Goal: Task Accomplishment & Management: Complete application form

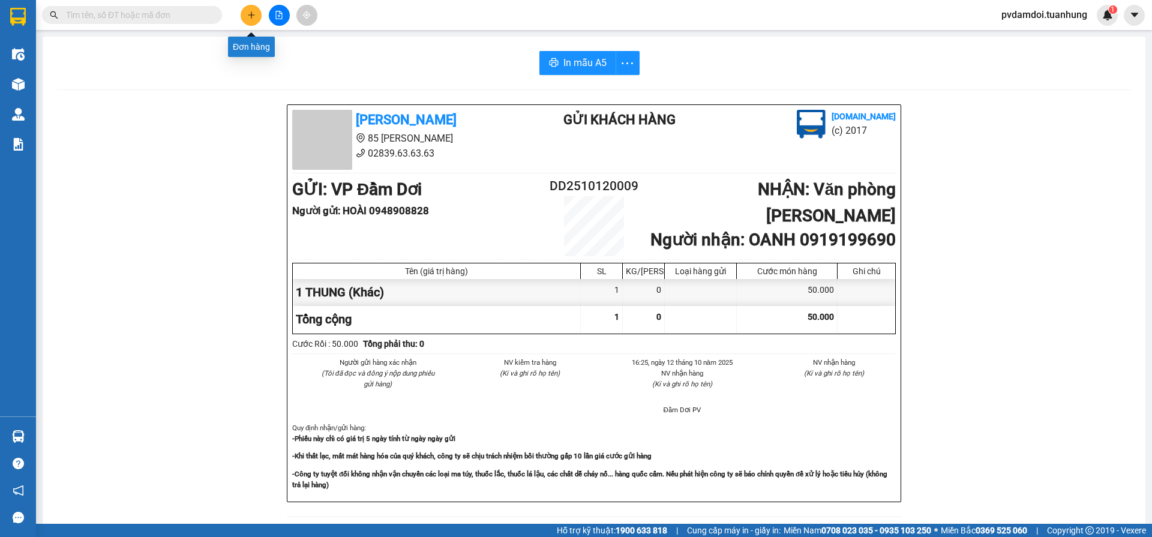
click at [248, 16] on icon "plus" at bounding box center [251, 15] width 8 height 8
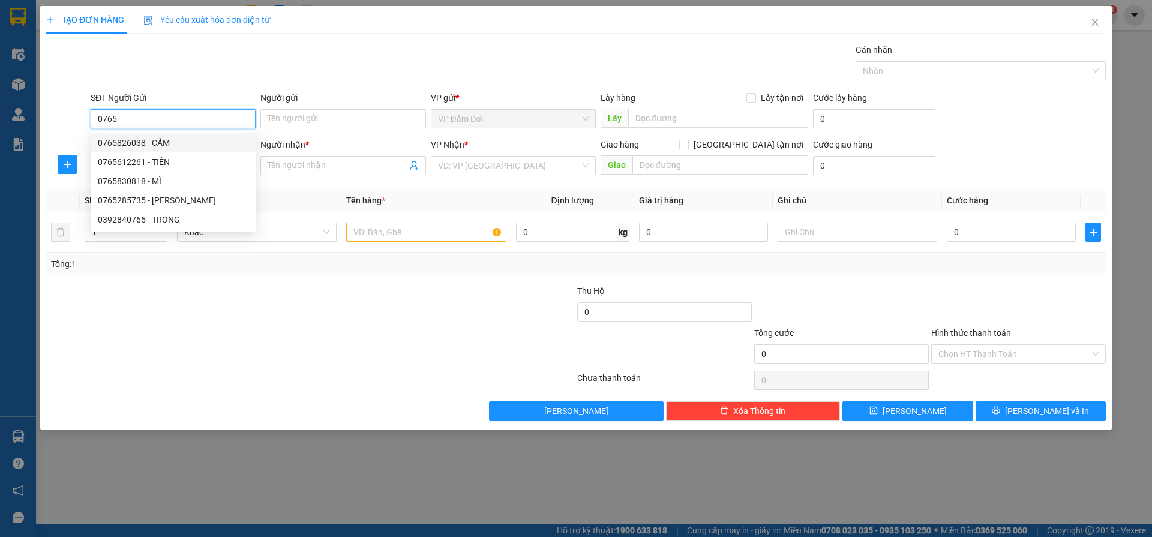
click at [122, 147] on div "0765826038 - CẨM" at bounding box center [173, 142] width 151 height 13
type input "0765826038"
type input "CẨM"
type input "0765826038"
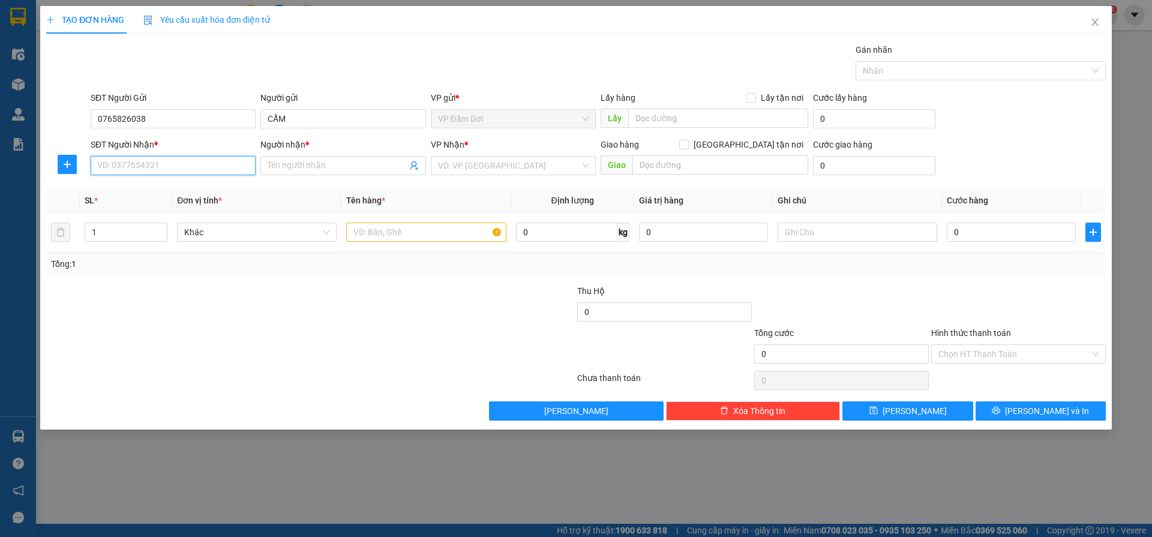
click at [191, 169] on input "SĐT Người Nhận *" at bounding box center [173, 165] width 165 height 19
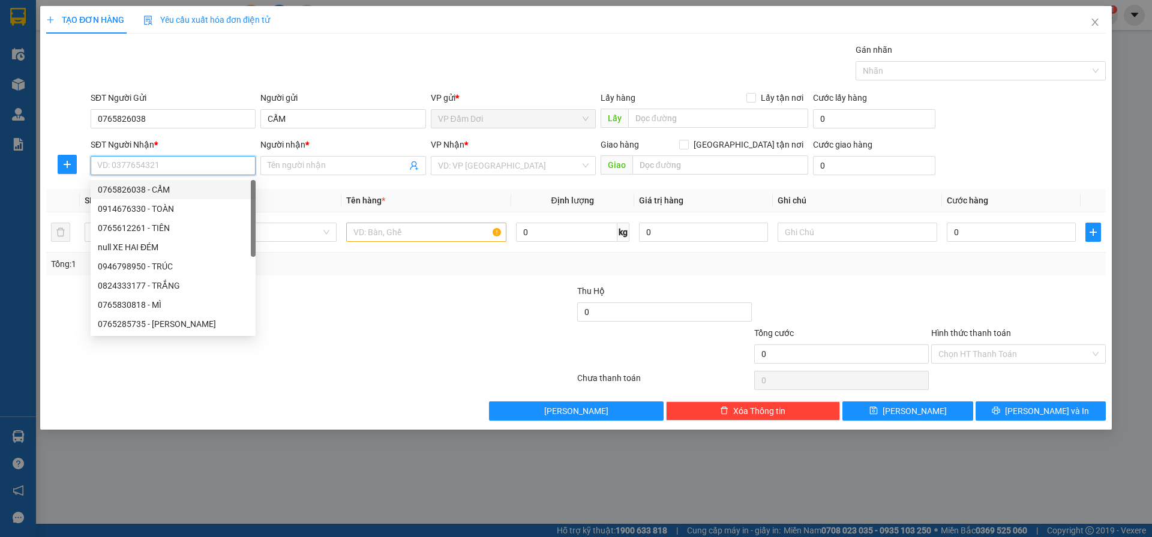
click at [184, 196] on div "0765826038 - CẨM" at bounding box center [173, 189] width 165 height 19
type input "0765826038"
type input "CẨM"
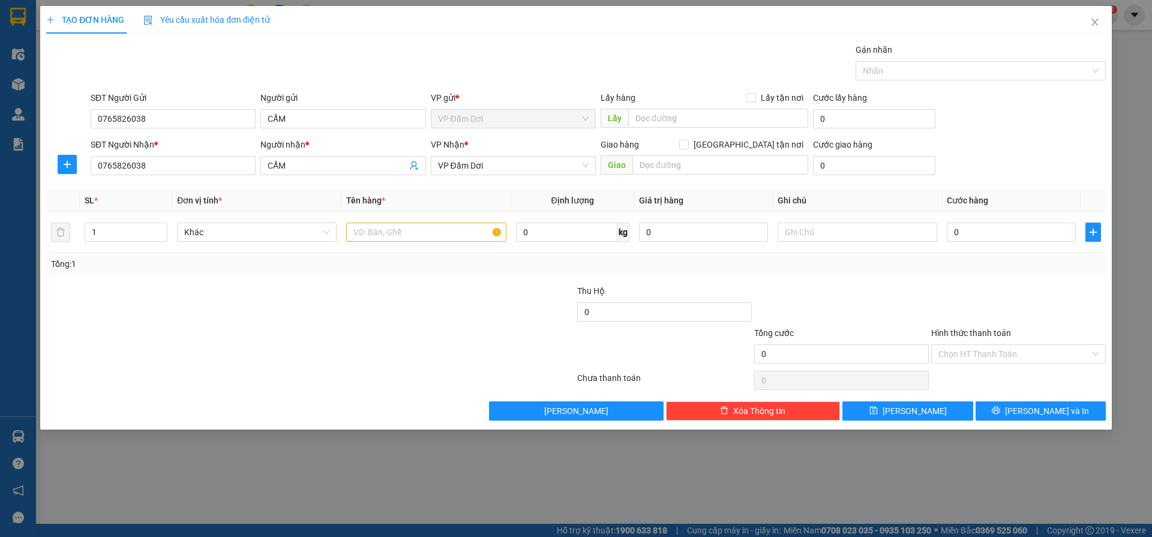
click at [511, 175] on div "VP Nhận * VP Đầm Dơi" at bounding box center [513, 159] width 165 height 42
click at [532, 168] on span "VP Đầm Dơi" at bounding box center [513, 166] width 151 height 18
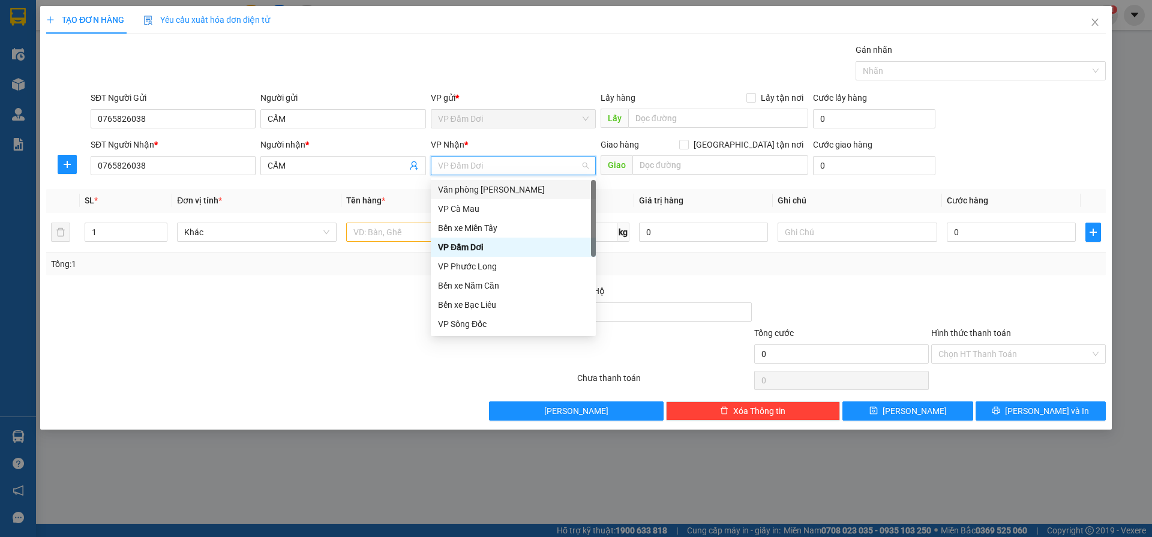
click at [509, 193] on div "Văn phòng [PERSON_NAME]" at bounding box center [513, 189] width 151 height 13
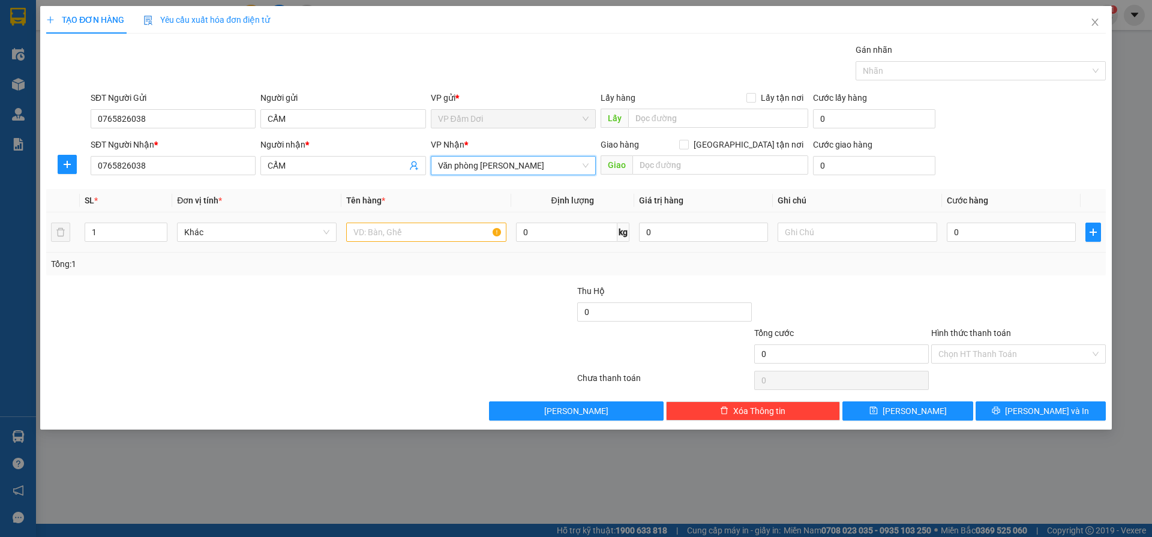
click at [428, 242] on div at bounding box center [426, 232] width 160 height 24
click at [428, 231] on input "text" at bounding box center [426, 232] width 160 height 19
type input "2 BAO"
click at [160, 226] on span "up" at bounding box center [160, 229] width 7 height 7
type input "2"
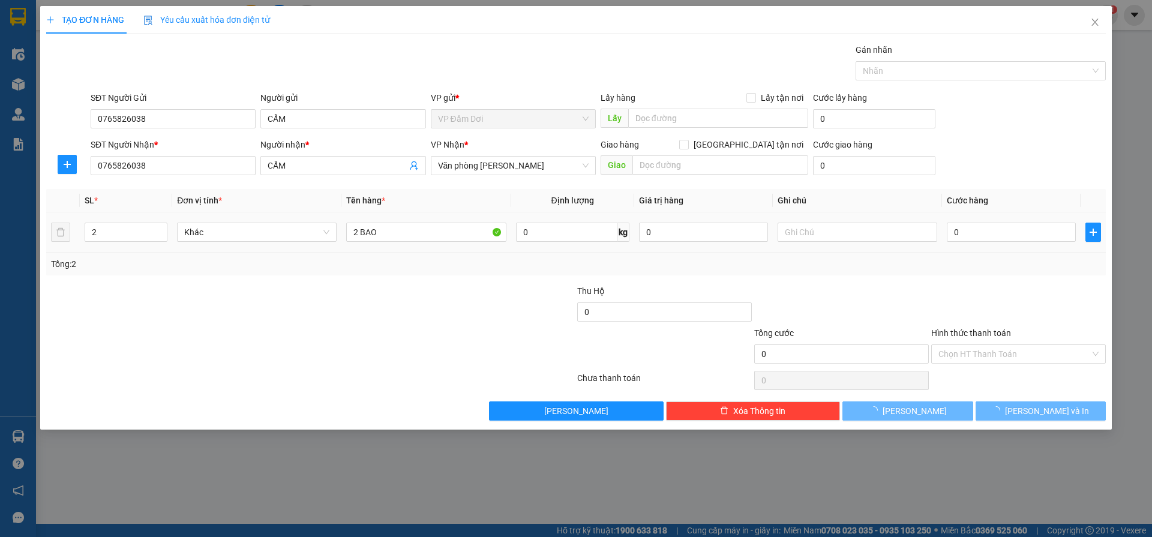
click at [1024, 242] on div "0" at bounding box center [1011, 232] width 129 height 24
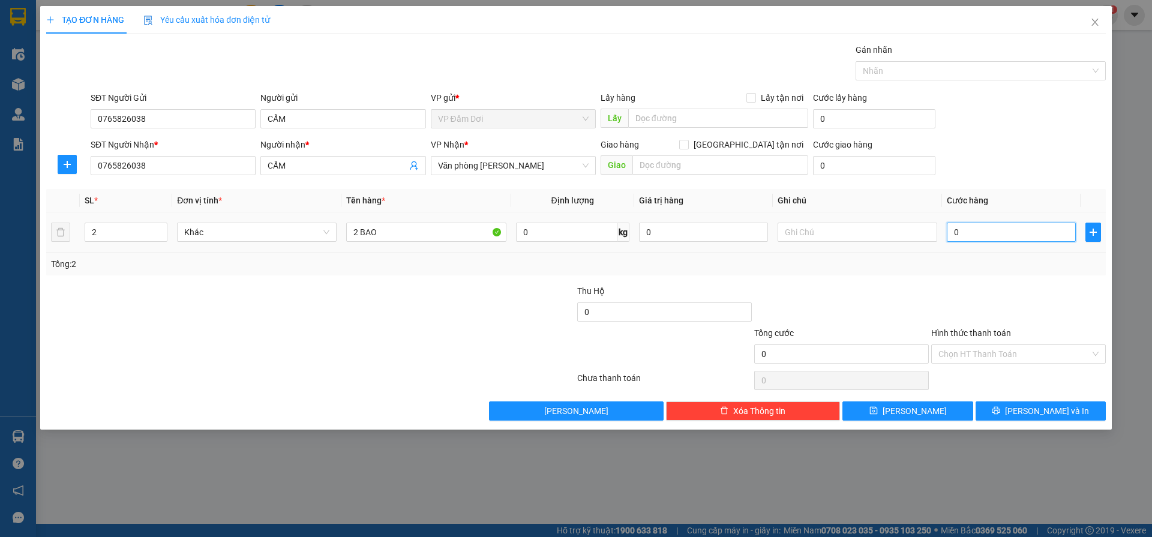
click at [1027, 237] on input "0" at bounding box center [1011, 232] width 129 height 19
type input "001"
type input "1"
type input "0.011"
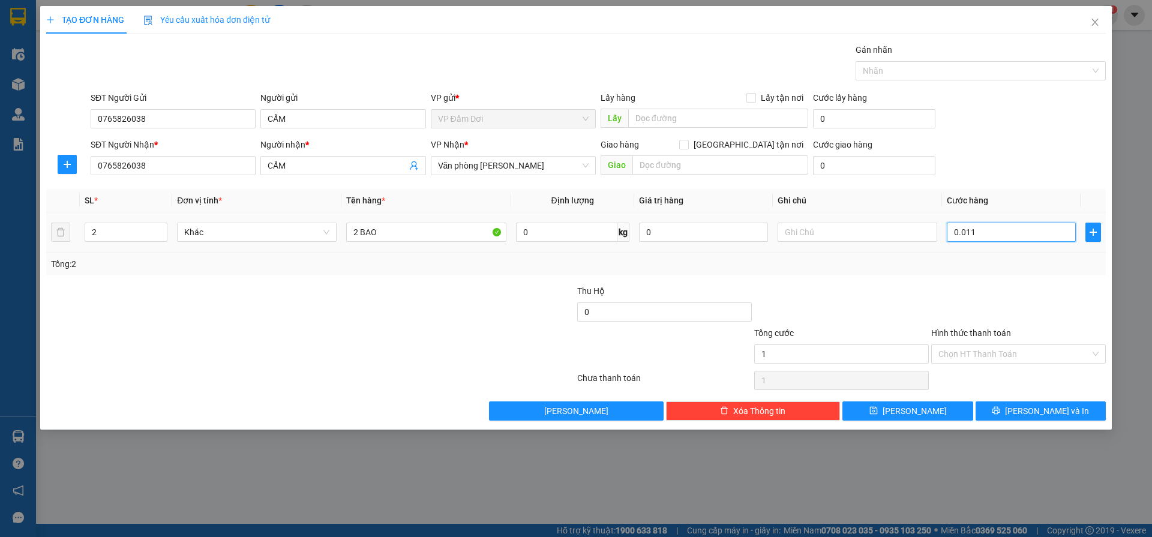
type input "11"
type input "00.110"
type input "110"
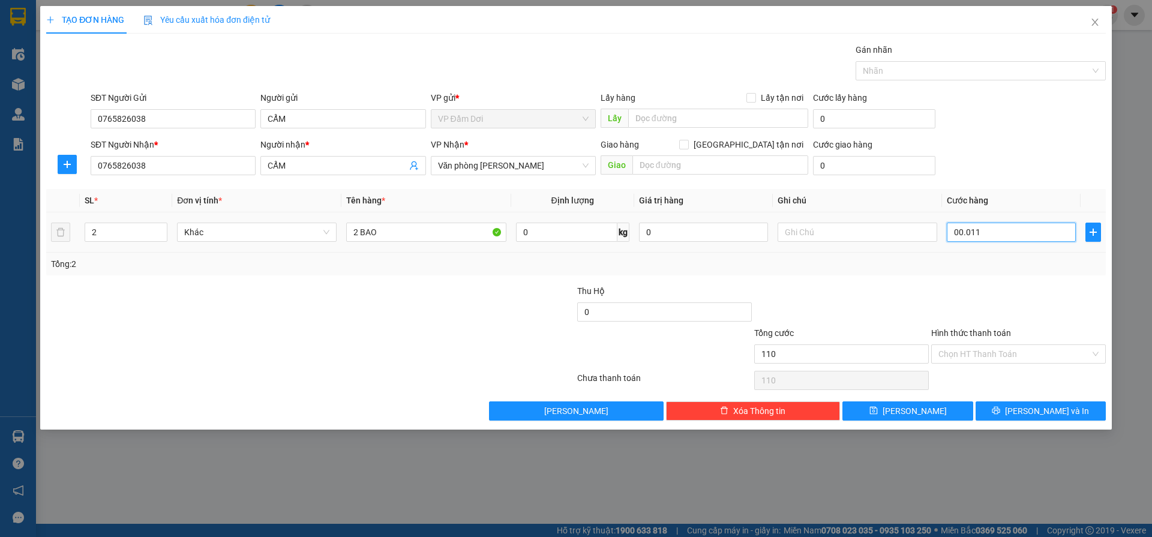
type input "0.001.101"
type input "1.101"
type input "000.110"
type input "110"
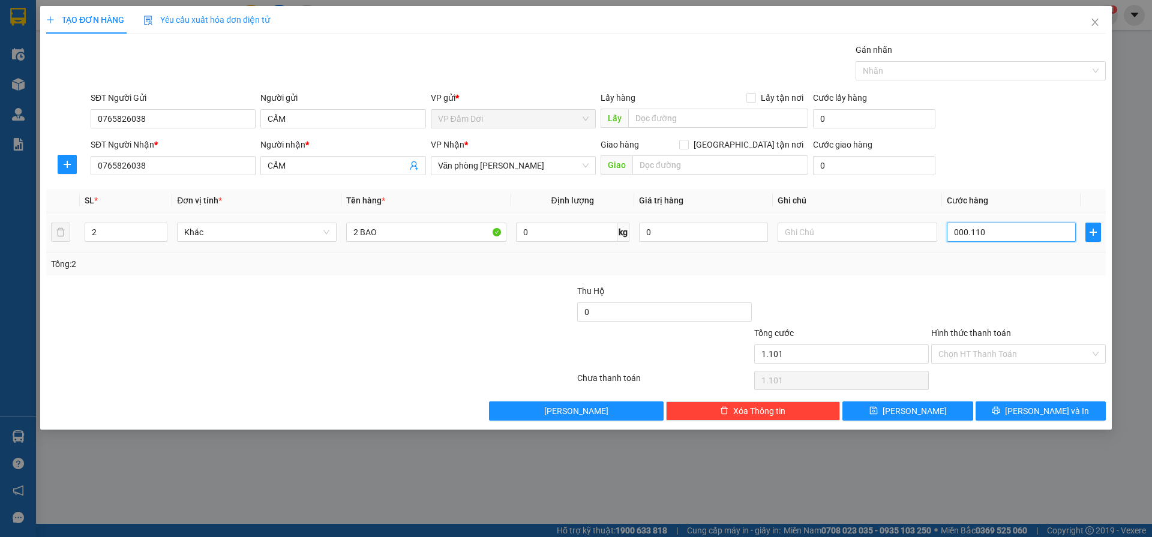
type input "110"
click at [962, 233] on input "00.110" at bounding box center [1011, 232] width 129 height 19
click at [975, 230] on input "00.110" at bounding box center [1011, 232] width 129 height 19
click at [982, 230] on input "00.110" at bounding box center [1011, 232] width 129 height 19
click at [986, 230] on input "00.110" at bounding box center [1011, 232] width 129 height 19
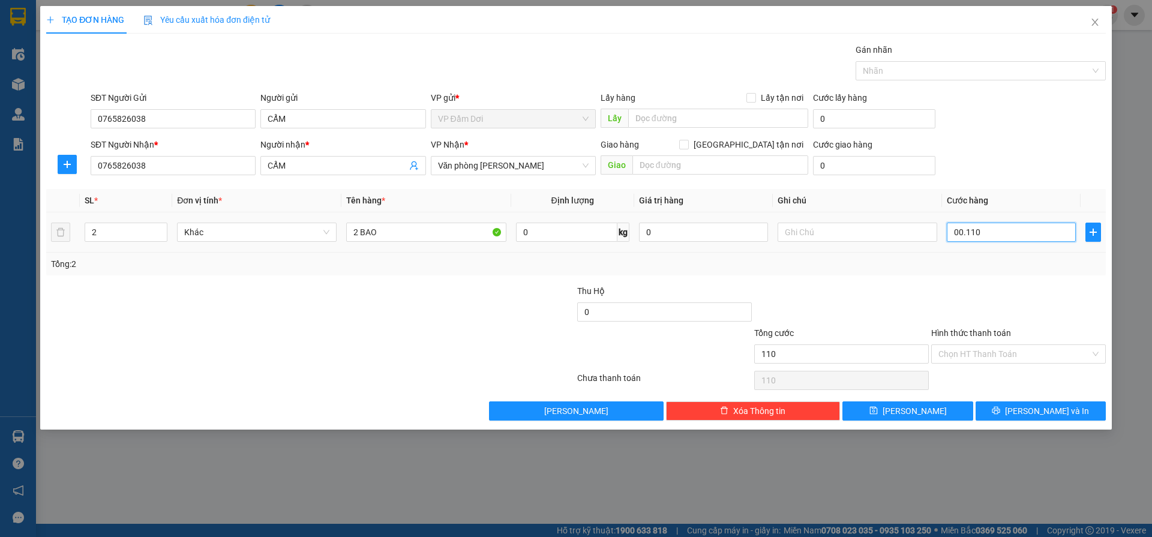
click at [986, 230] on input "00.110" at bounding box center [1011, 232] width 129 height 19
type input "0"
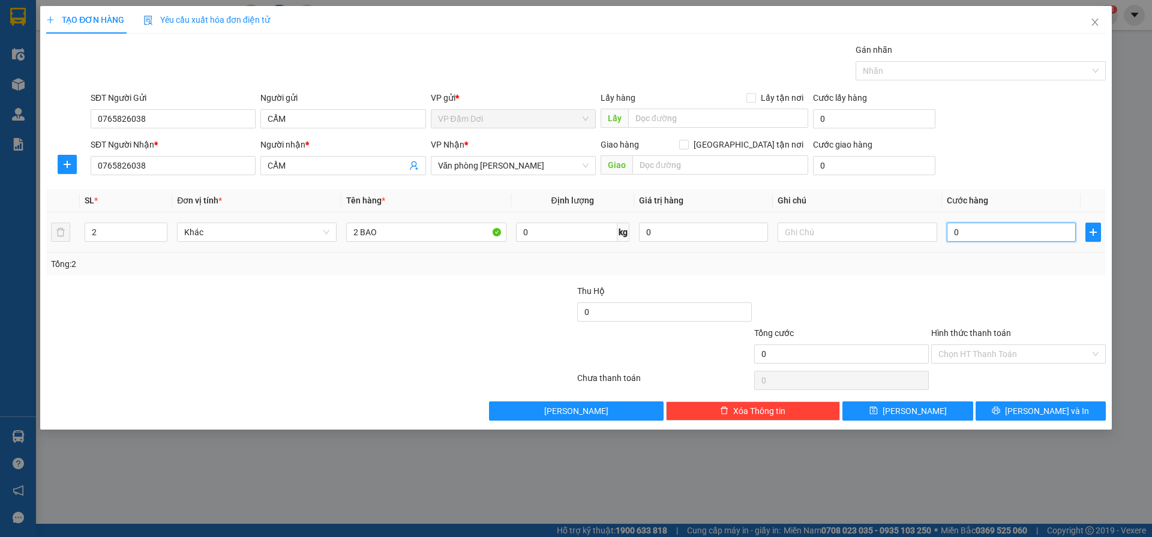
type input "001"
type input "1"
type input "0.010"
type input "10"
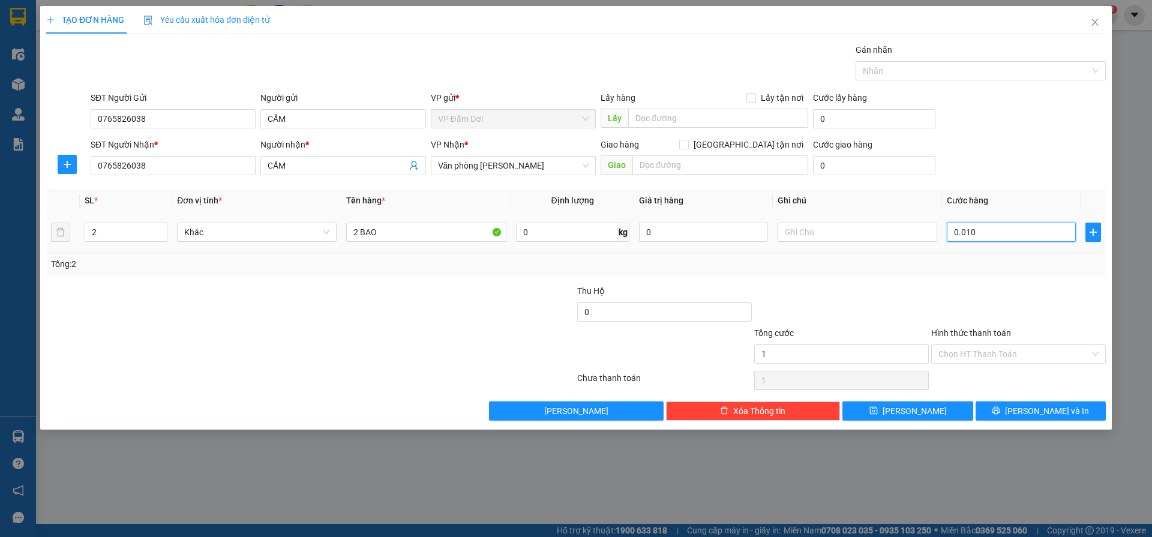
type input "10"
type input "00.100"
type input "100"
drag, startPoint x: 958, startPoint y: 285, endPoint x: 966, endPoint y: 324, distance: 39.9
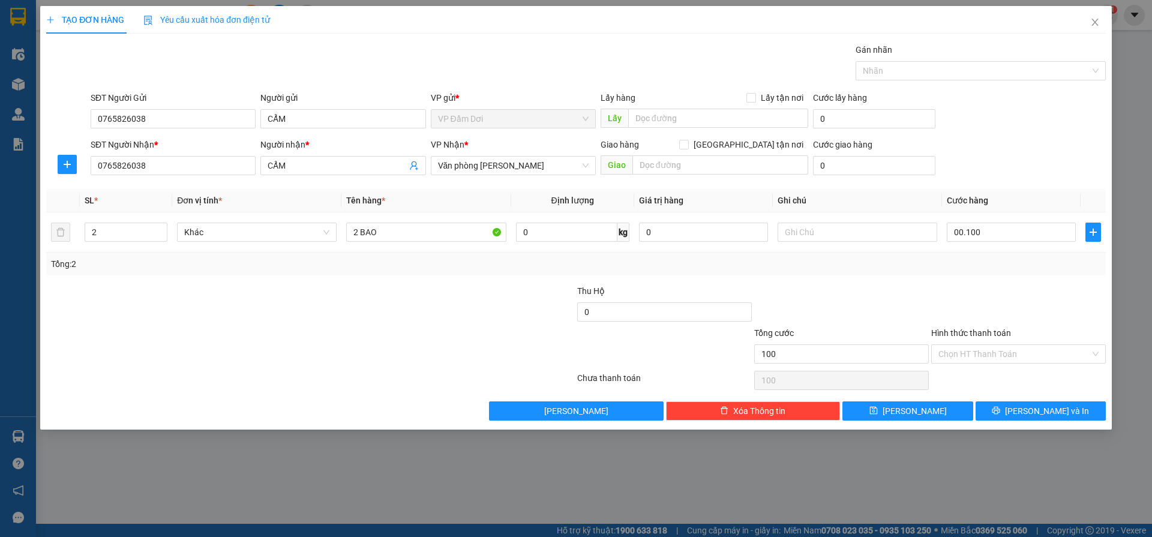
click at [957, 293] on div at bounding box center [1018, 305] width 177 height 42
type input "100.000"
click at [980, 345] on input "Hình thức thanh toán" at bounding box center [1014, 354] width 152 height 18
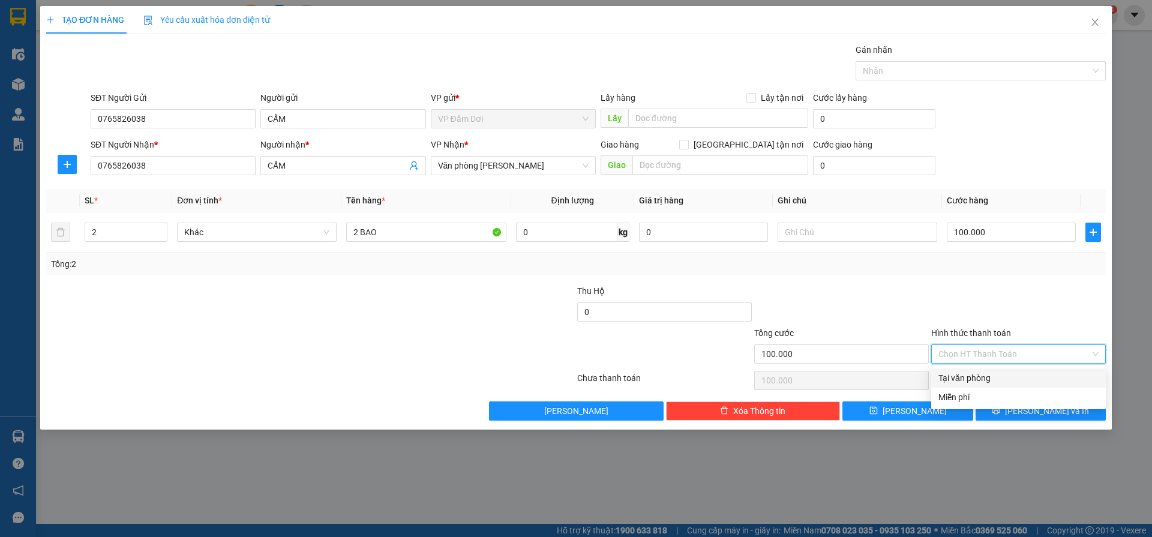
click at [943, 295] on div at bounding box center [1018, 305] width 177 height 42
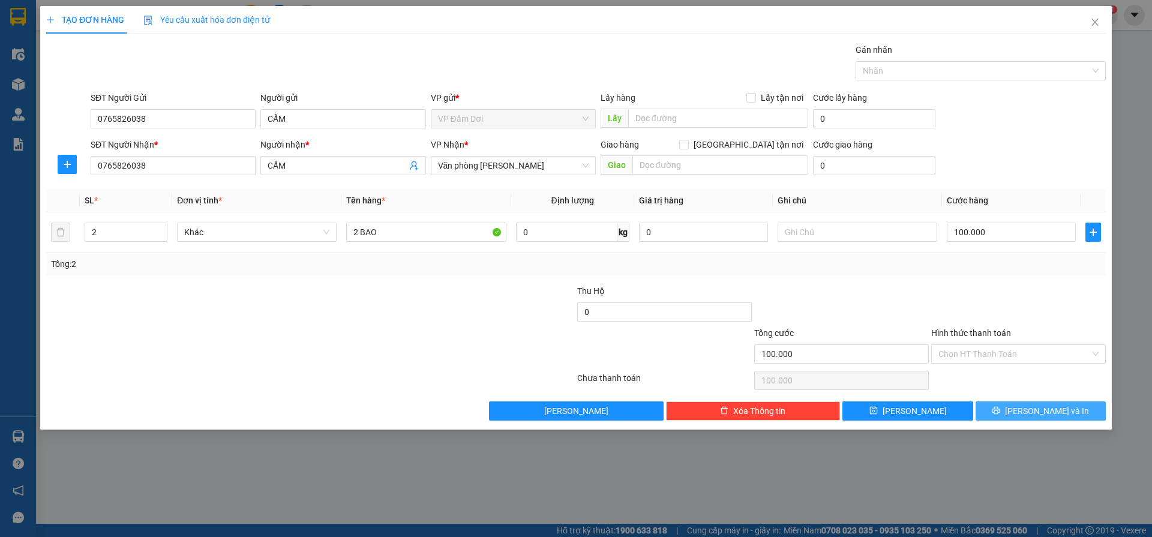
click at [1038, 417] on button "[PERSON_NAME] và In" at bounding box center [1040, 410] width 130 height 19
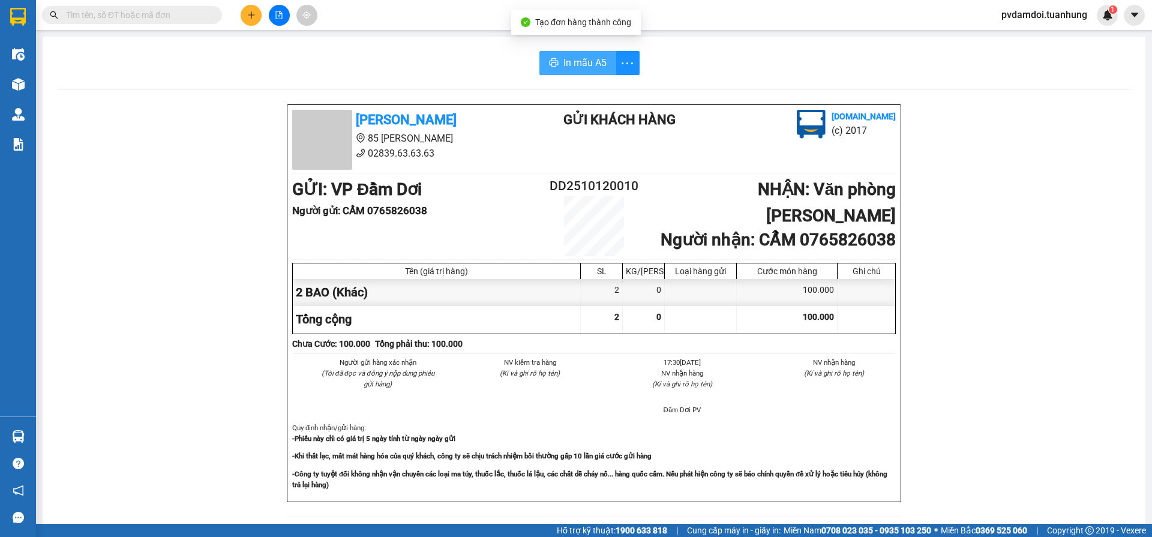
click at [608, 51] on button "In mẫu A5" at bounding box center [577, 63] width 77 height 24
click at [247, 14] on icon "plus" at bounding box center [251, 15] width 8 height 8
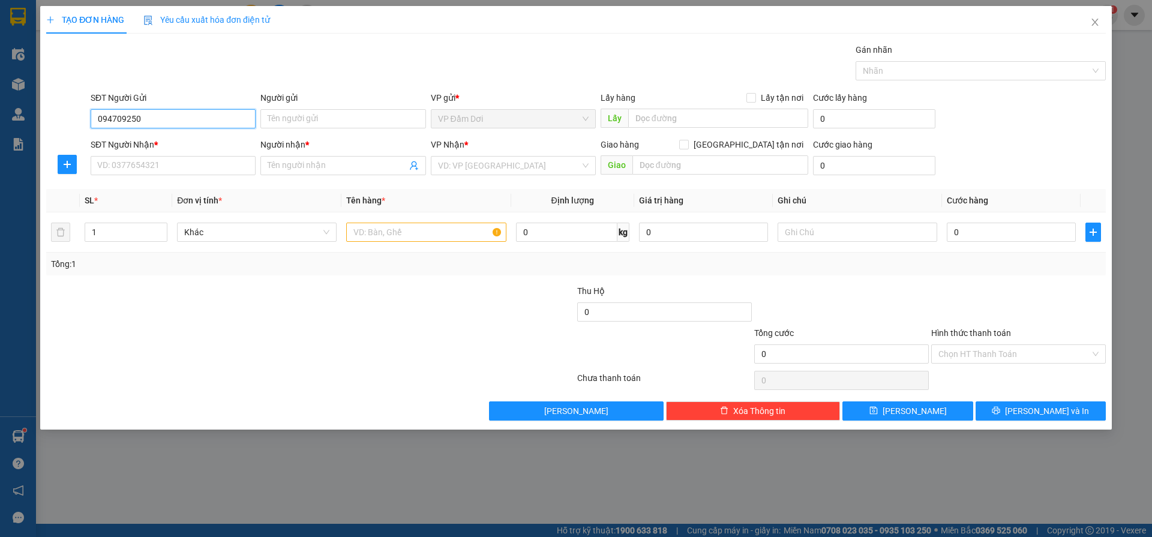
type input "0947092509"
click at [175, 139] on div "0947092509 - PHÚ" at bounding box center [173, 142] width 151 height 13
type input "PHÚ"
type input "0947092509"
click at [173, 170] on input "SĐT Người Nhận *" at bounding box center [173, 165] width 165 height 19
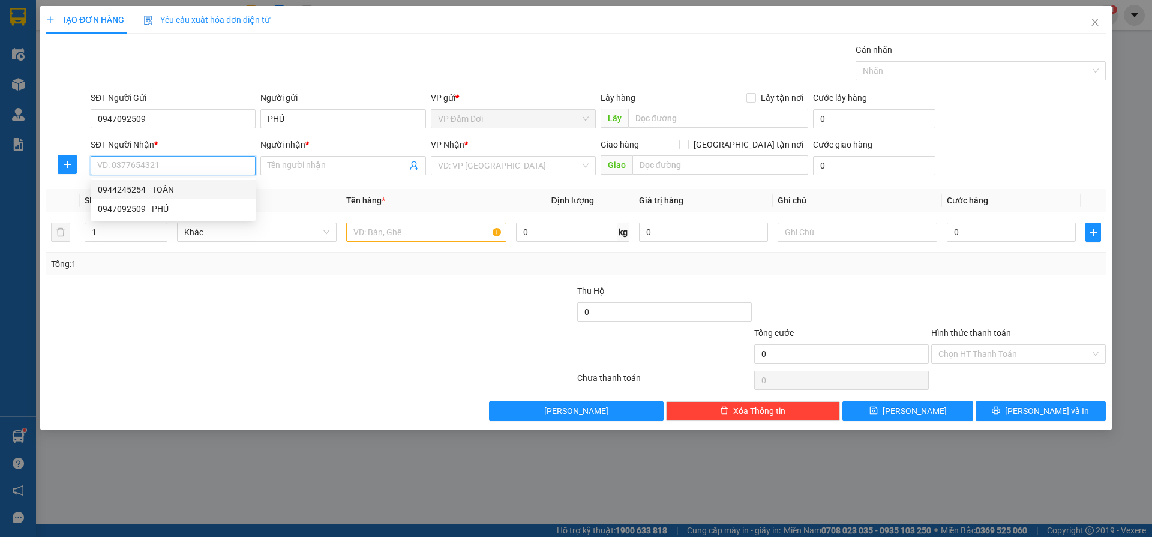
click at [178, 188] on div "0944245254 - TOÀN" at bounding box center [173, 189] width 151 height 13
type input "0944245254"
type input "TOÀN"
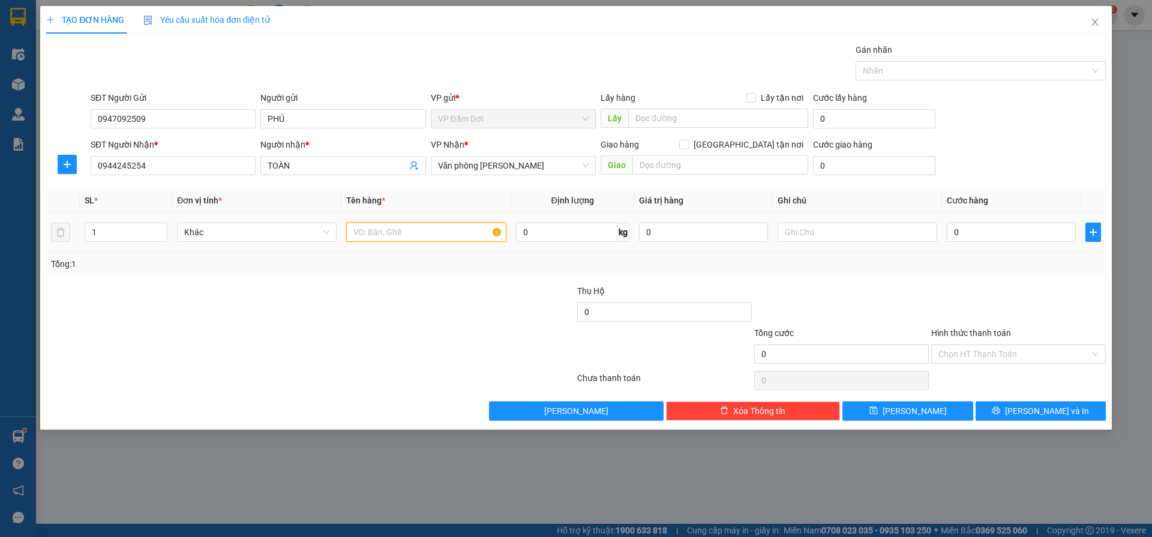
drag, startPoint x: 408, startPoint y: 234, endPoint x: 378, endPoint y: 241, distance: 30.3
click at [407, 233] on input "text" at bounding box center [426, 232] width 160 height 19
type input "1 CỤC"
click at [976, 235] on input "0" at bounding box center [1011, 232] width 129 height 19
type input "003"
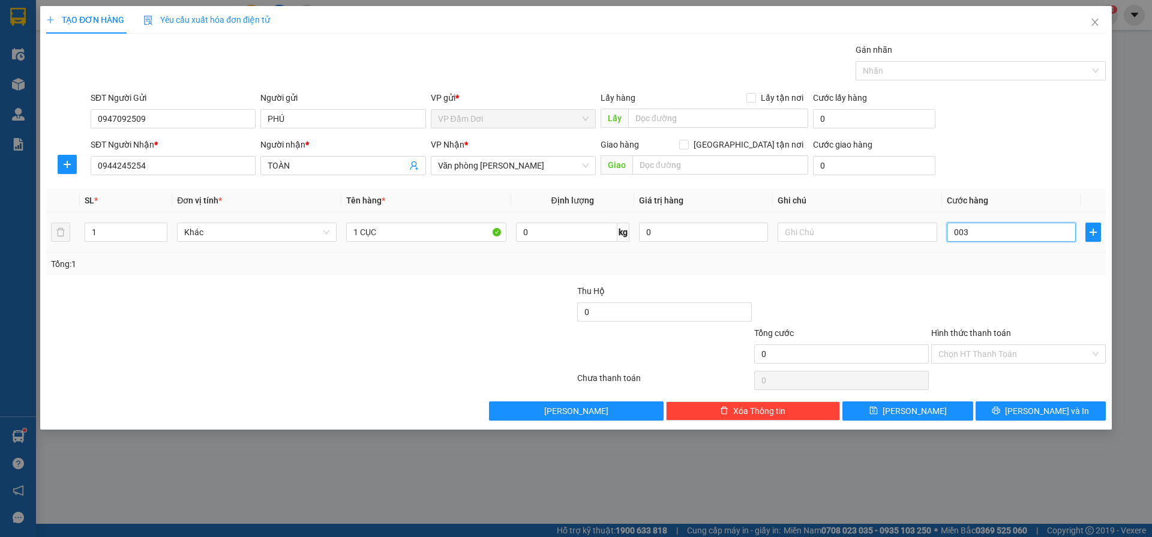
type input "3"
type input "0.030"
type input "30"
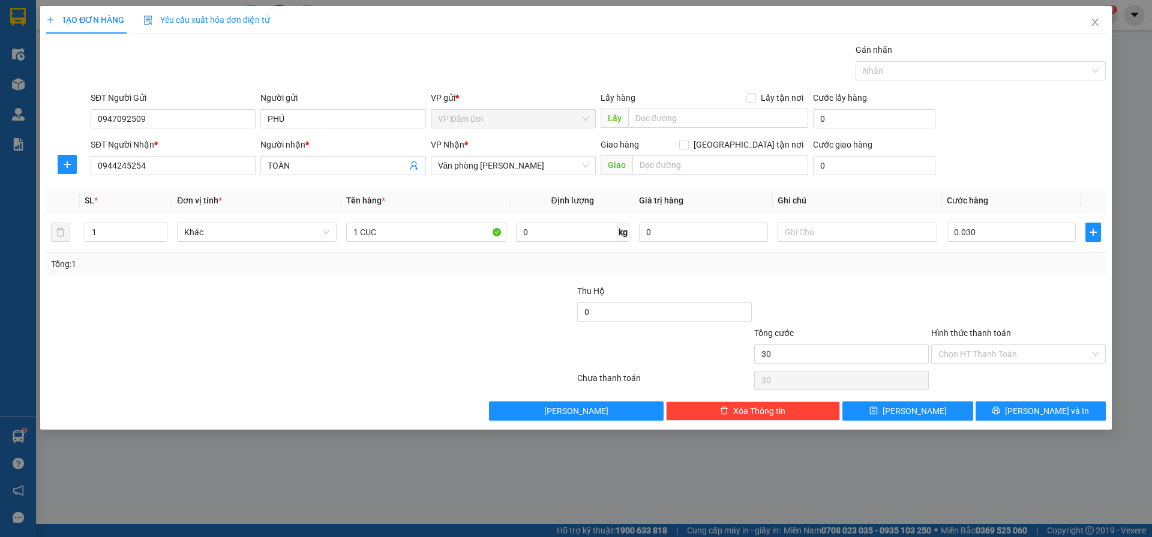
click at [1006, 304] on div at bounding box center [1018, 305] width 177 height 42
type input "30.000"
click at [1009, 414] on button "[PERSON_NAME] và In" at bounding box center [1040, 410] width 130 height 19
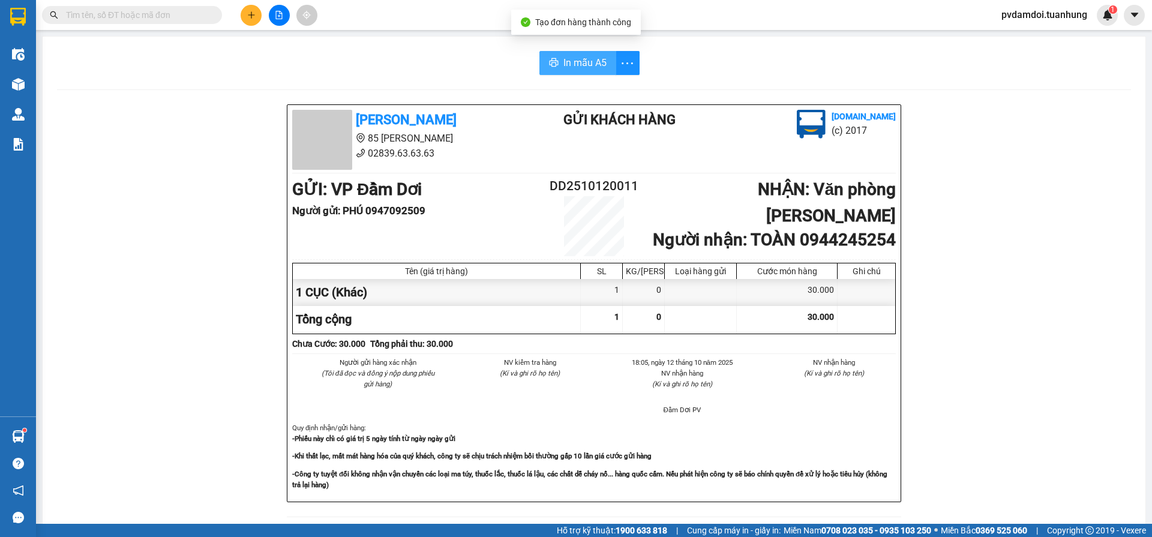
click at [588, 58] on span "In mẫu A5" at bounding box center [584, 62] width 43 height 15
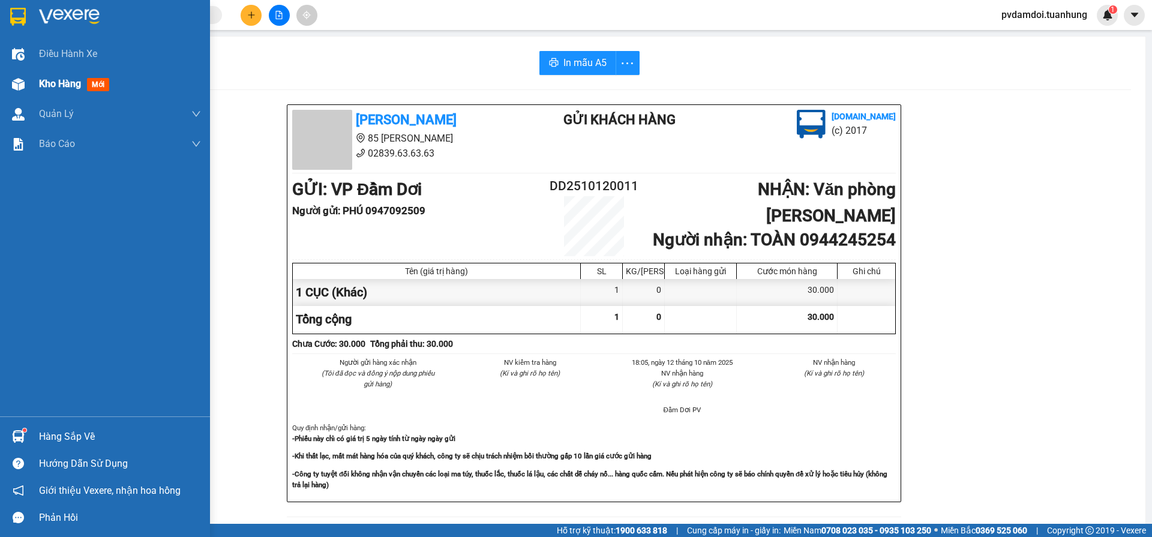
click at [0, 81] on div "Kho hàng mới" at bounding box center [105, 84] width 210 height 30
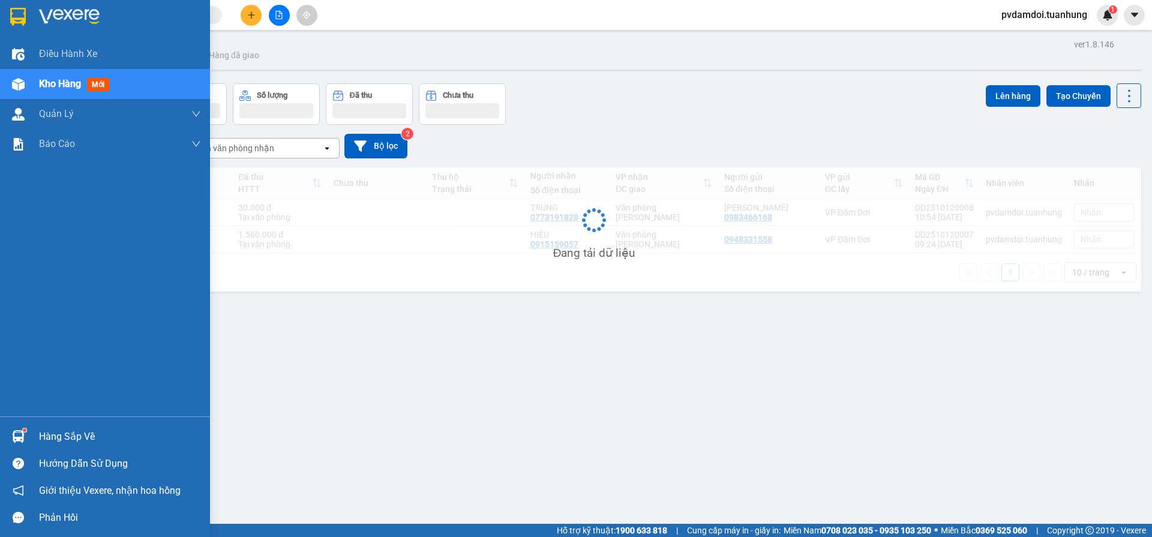
click at [15, 80] on img at bounding box center [18, 84] width 13 height 13
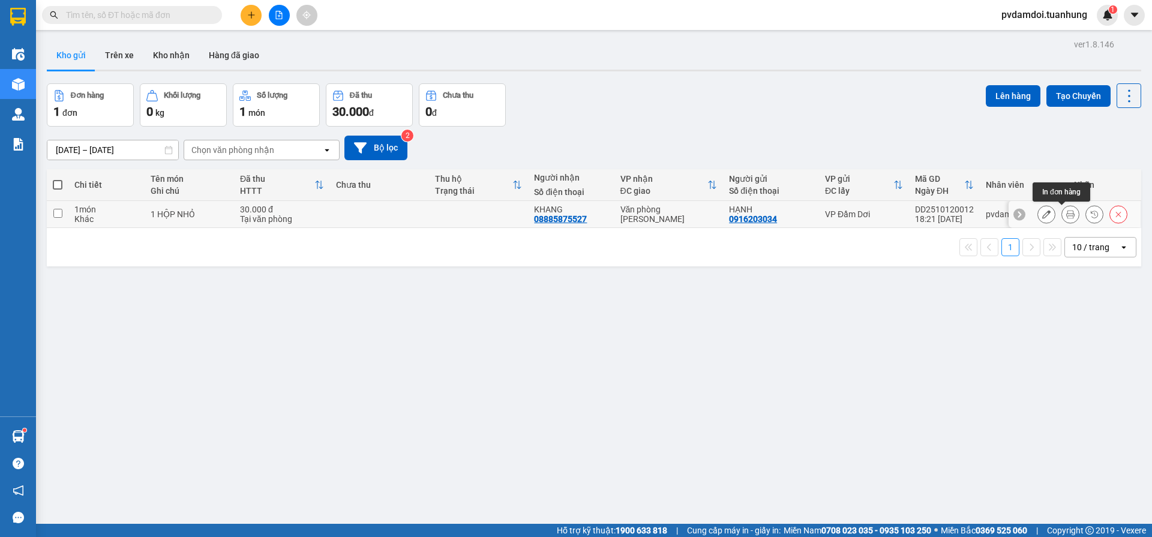
click at [1066, 212] on icon at bounding box center [1070, 214] width 8 height 8
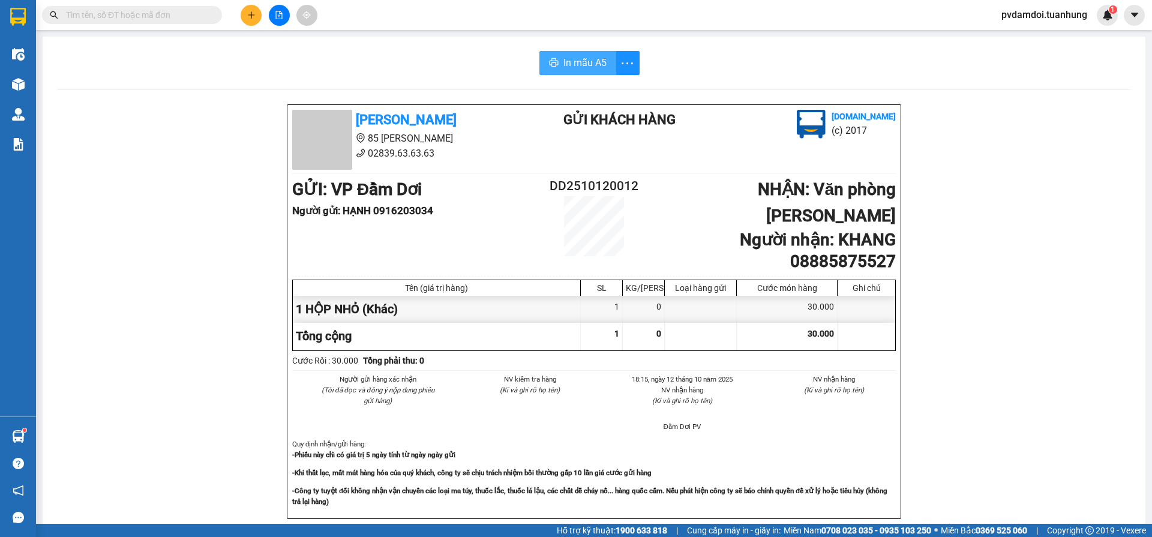
click at [581, 58] on span "In mẫu A5" at bounding box center [584, 62] width 43 height 15
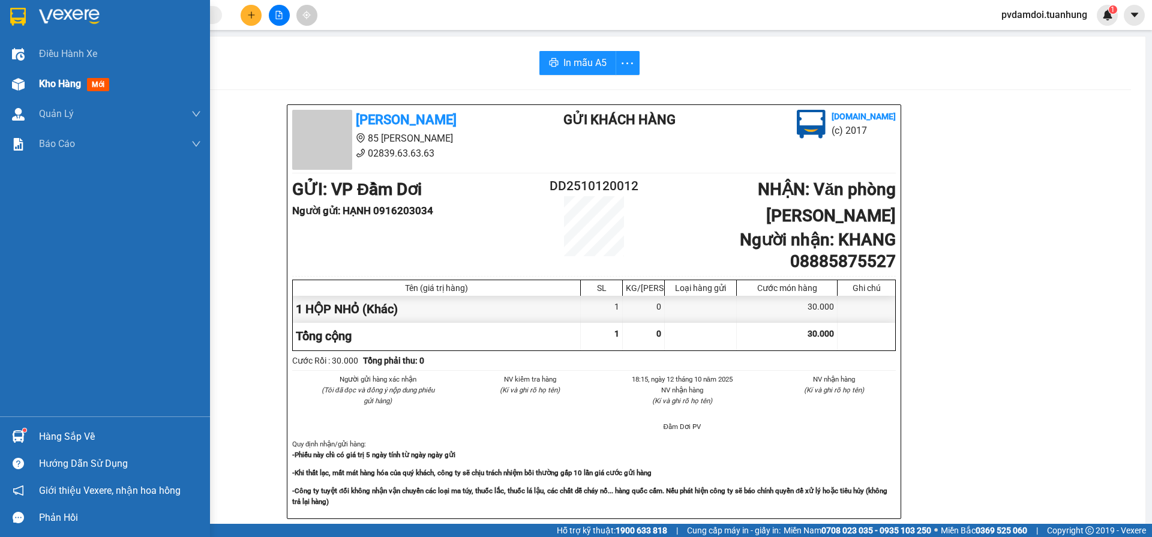
click at [42, 84] on span "Kho hàng" at bounding box center [60, 83] width 42 height 11
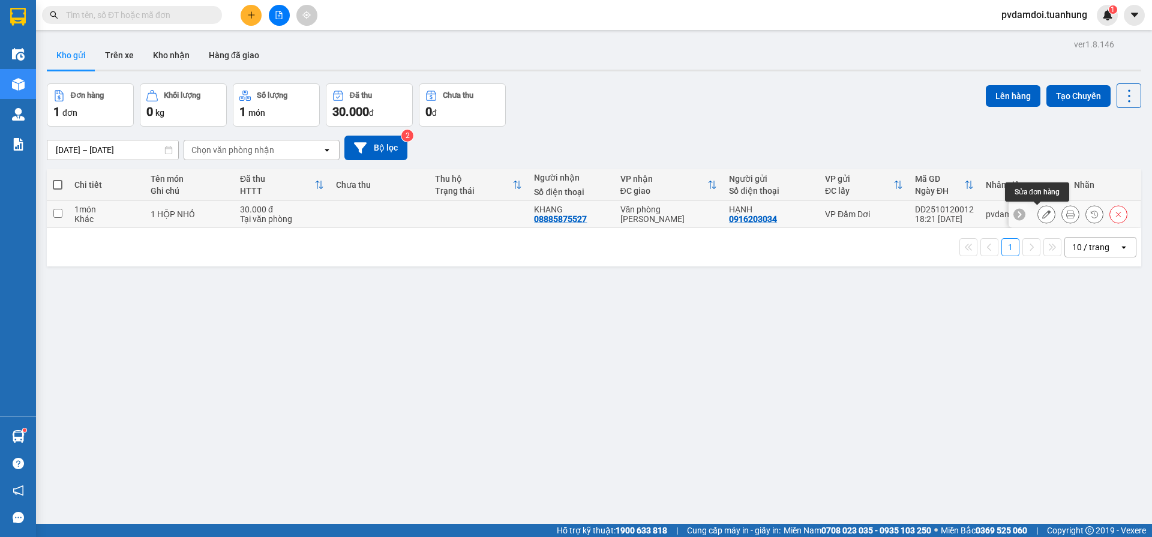
click at [1042, 212] on icon at bounding box center [1046, 214] width 8 height 8
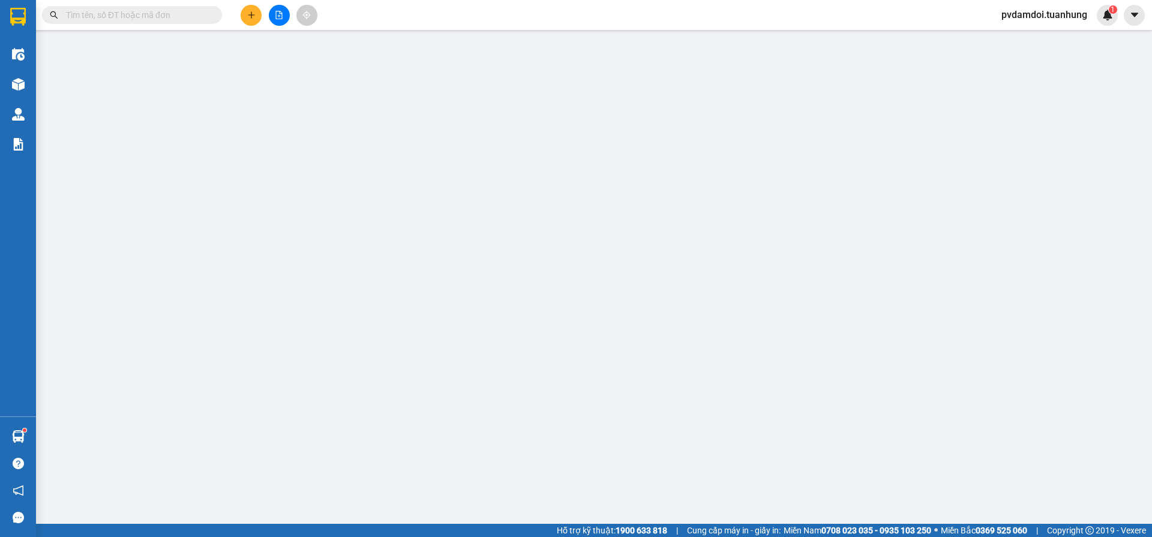
type input "0916203034"
type input "08885875527"
type input "30.000"
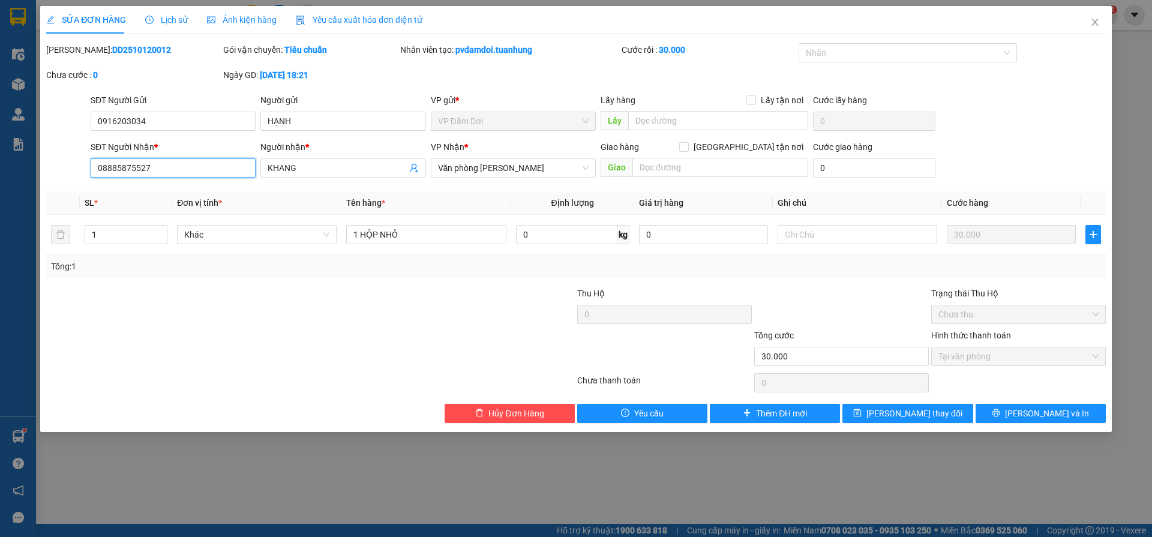
click at [136, 165] on input "08885875527" at bounding box center [173, 167] width 165 height 19
type input "0888587527"
click at [298, 330] on div at bounding box center [222, 350] width 354 height 42
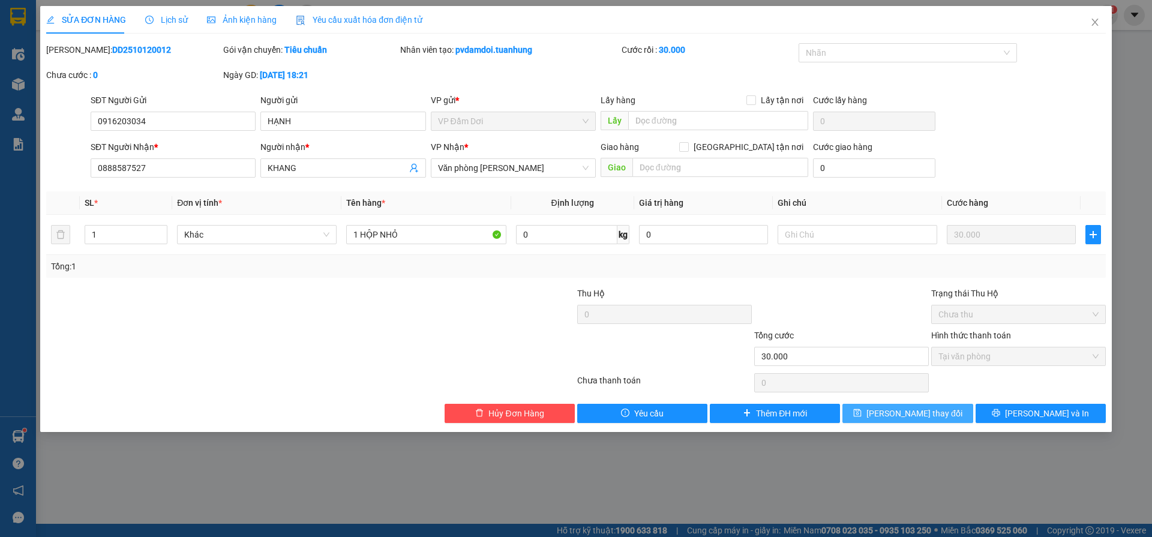
click at [921, 409] on span "[PERSON_NAME] thay đổi" at bounding box center [914, 413] width 96 height 13
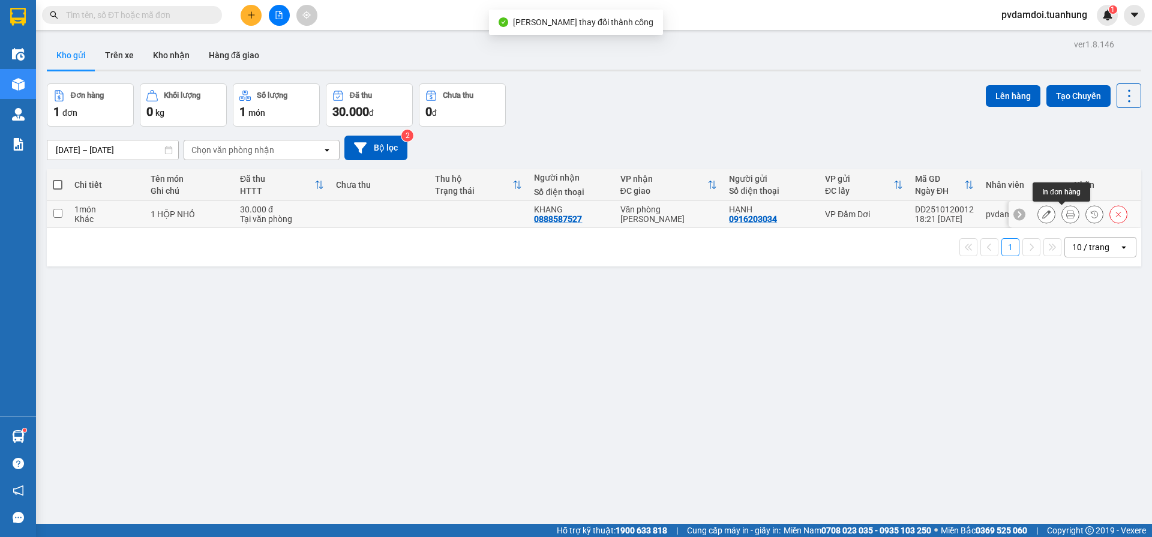
click at [1066, 210] on icon at bounding box center [1070, 214] width 8 height 8
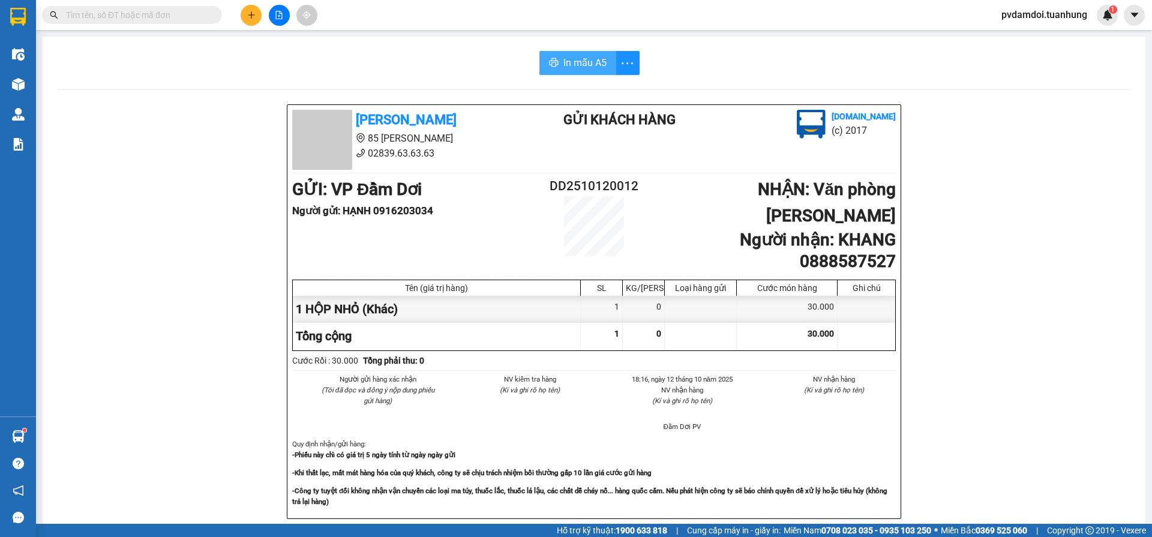
click at [566, 67] on span "In mẫu A5" at bounding box center [584, 62] width 43 height 15
click at [245, 11] on button at bounding box center [251, 15] width 21 height 21
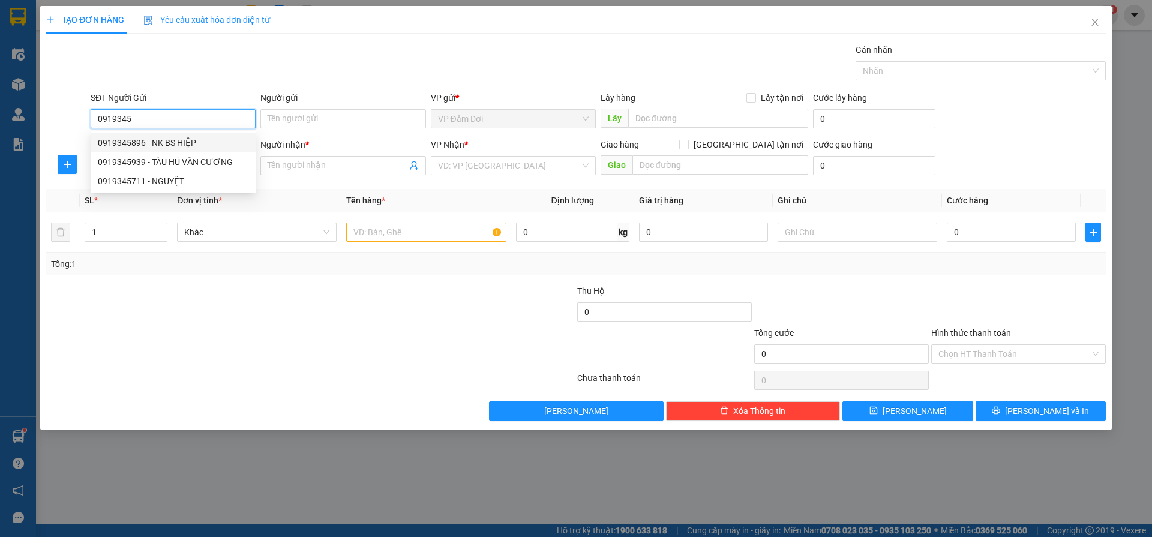
click at [178, 139] on div "0919345896 - NK BS HIỆP" at bounding box center [173, 142] width 151 height 13
type input "0919345896"
type input "NK BS HIỆP"
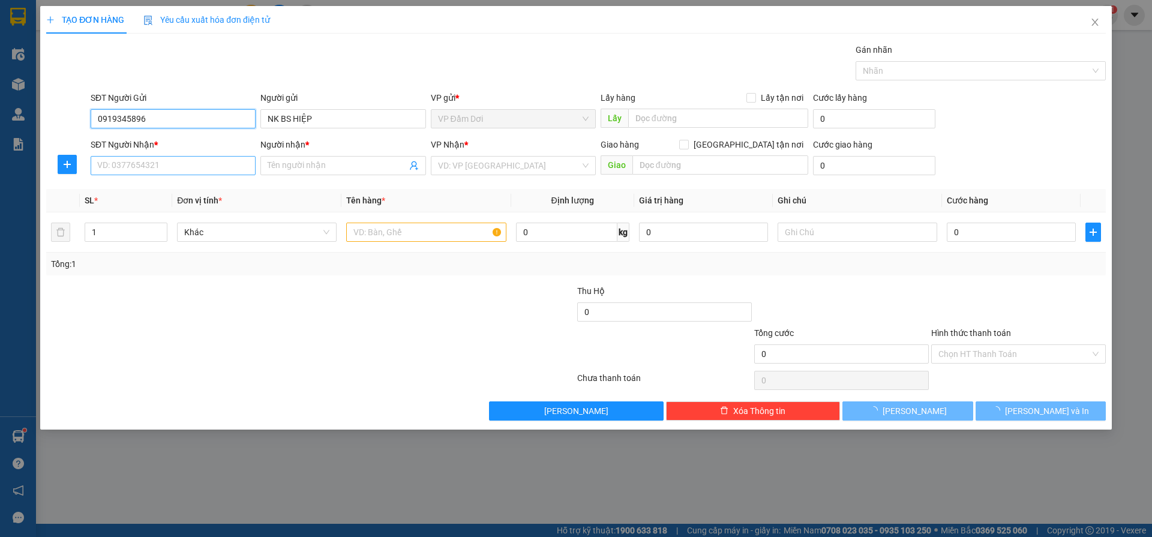
type input "0919345896"
click at [162, 166] on input "SĐT Người Nhận *" at bounding box center [173, 165] width 165 height 19
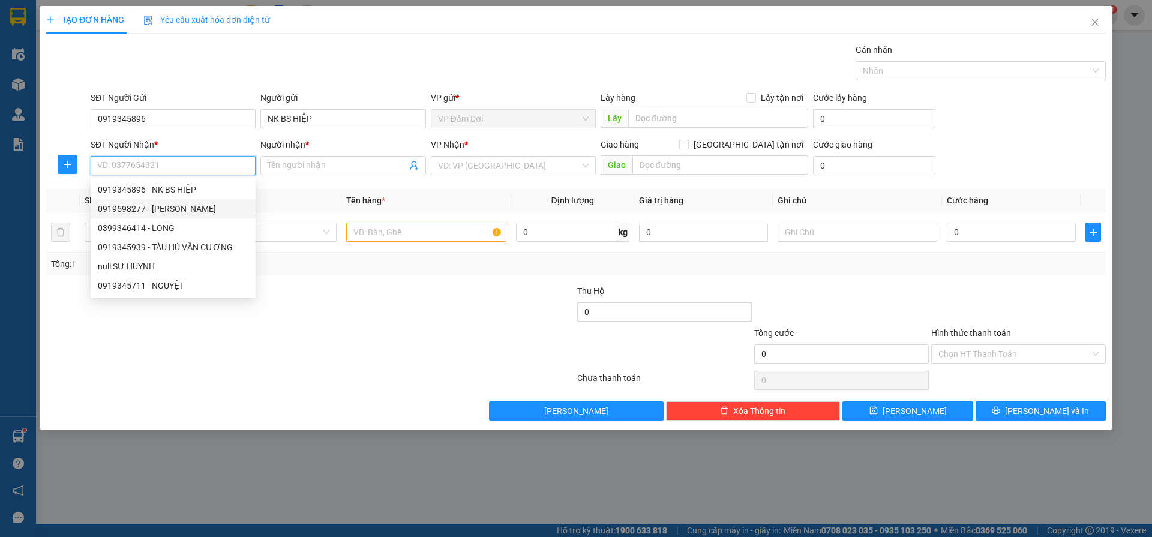
click at [191, 203] on div "0919598277 - [PERSON_NAME]" at bounding box center [173, 208] width 151 height 13
type input "0919598277"
type input "[PERSON_NAME]"
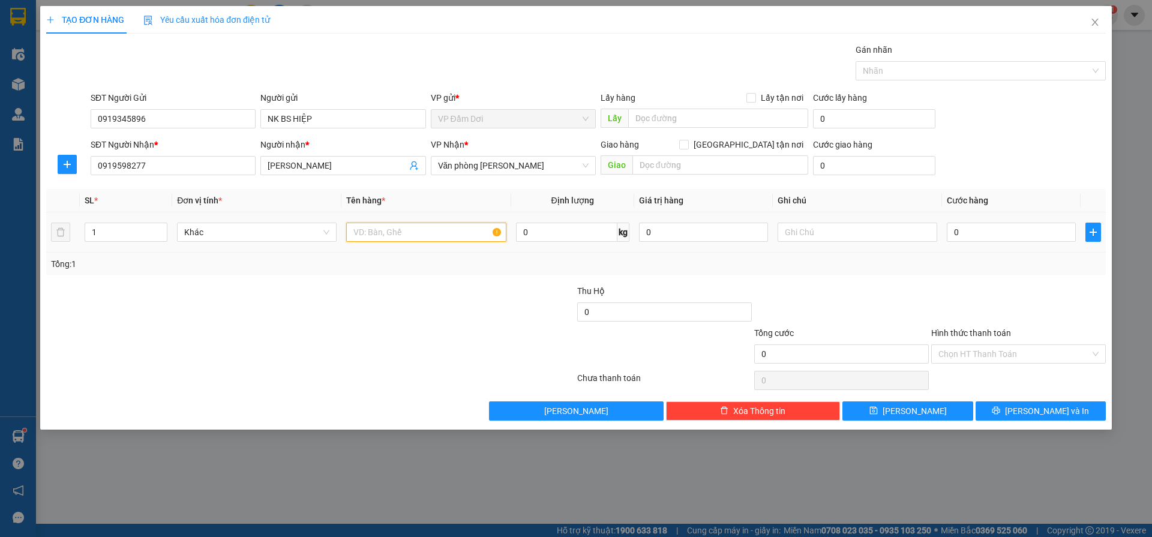
drag, startPoint x: 381, startPoint y: 234, endPoint x: 404, endPoint y: 247, distance: 26.3
click at [383, 235] on input "text" at bounding box center [426, 232] width 160 height 19
type input "1 CỤC"
click at [992, 226] on input "0" at bounding box center [1011, 232] width 129 height 19
type input "003"
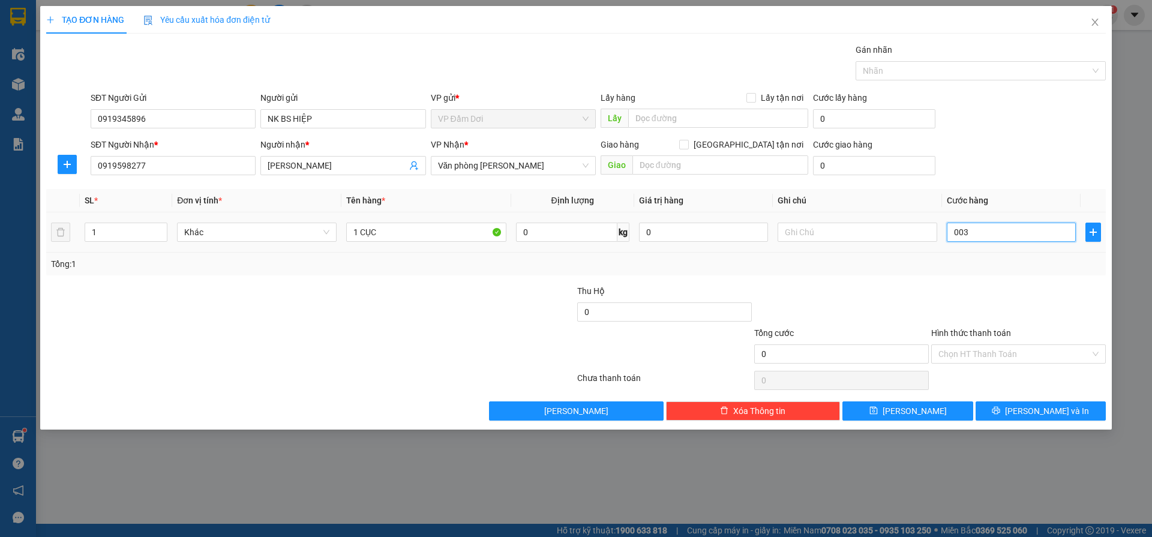
type input "3"
type input "0.030"
type input "30"
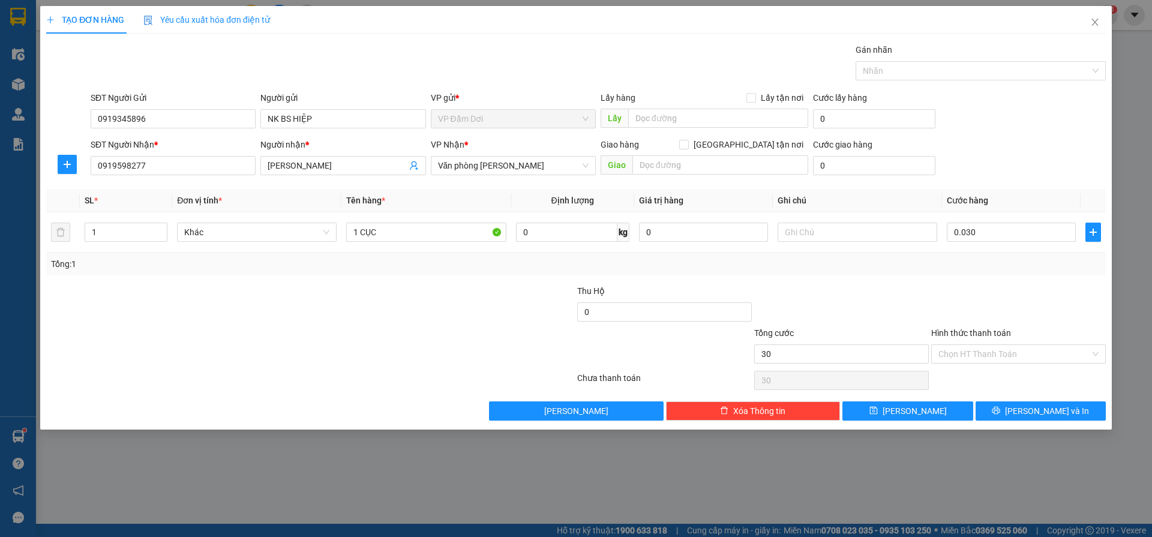
click at [944, 289] on div at bounding box center [1018, 305] width 177 height 42
type input "30.000"
click at [995, 409] on button "[PERSON_NAME] và In" at bounding box center [1040, 410] width 130 height 19
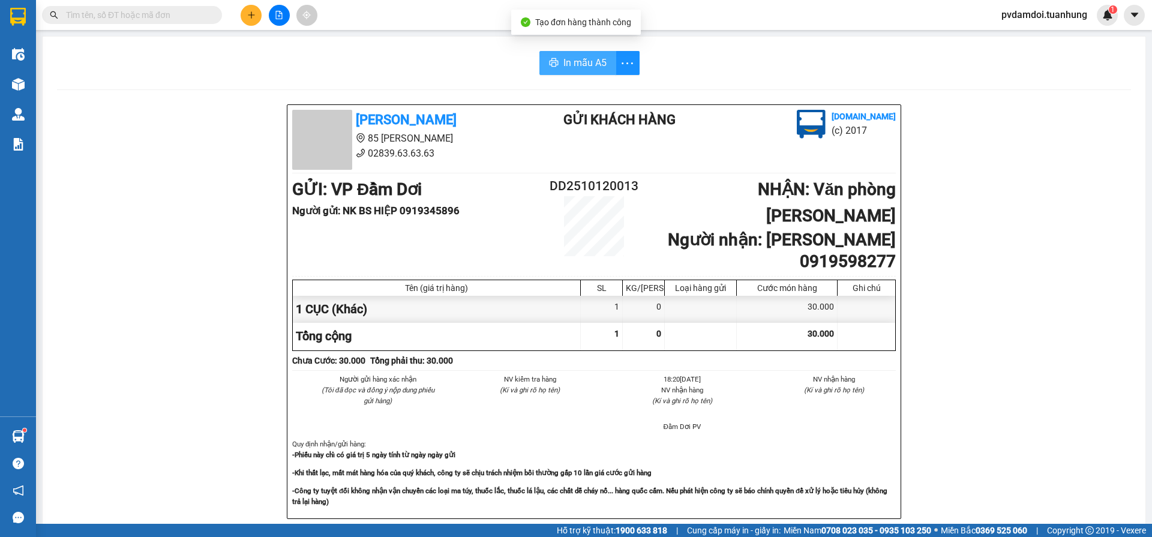
click at [584, 59] on span "In mẫu A5" at bounding box center [584, 62] width 43 height 15
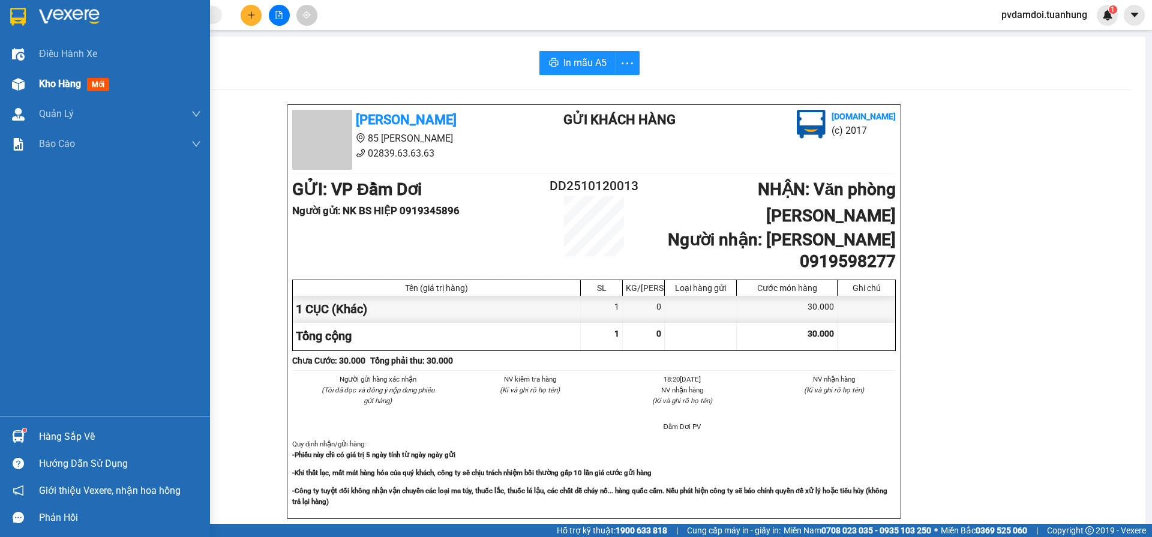
click at [53, 81] on span "Kho hàng" at bounding box center [60, 83] width 42 height 11
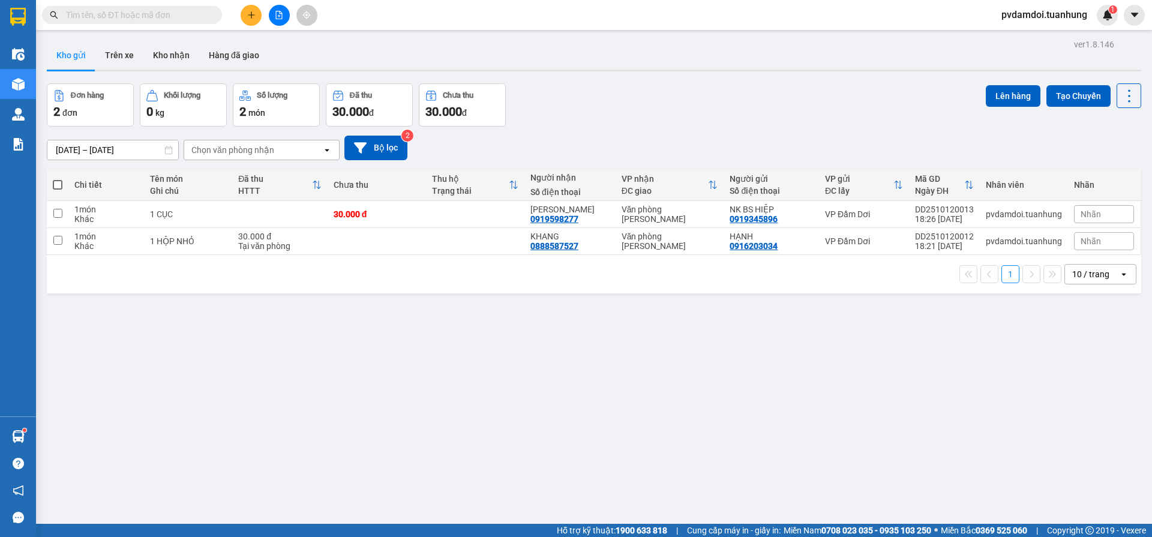
drag, startPoint x: 55, startPoint y: 185, endPoint x: 77, endPoint y: 181, distance: 23.2
click at [54, 185] on span at bounding box center [58, 185] width 10 height 10
click at [58, 179] on input "checkbox" at bounding box center [58, 179] width 0 height 0
checkbox input "true"
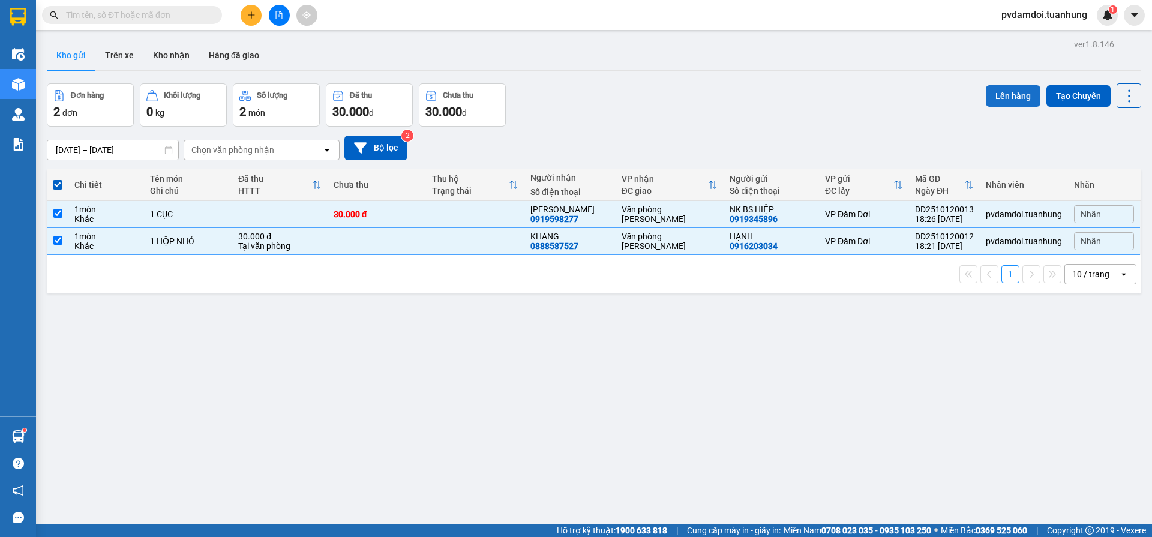
click at [1014, 88] on button "Lên hàng" at bounding box center [1012, 96] width 55 height 22
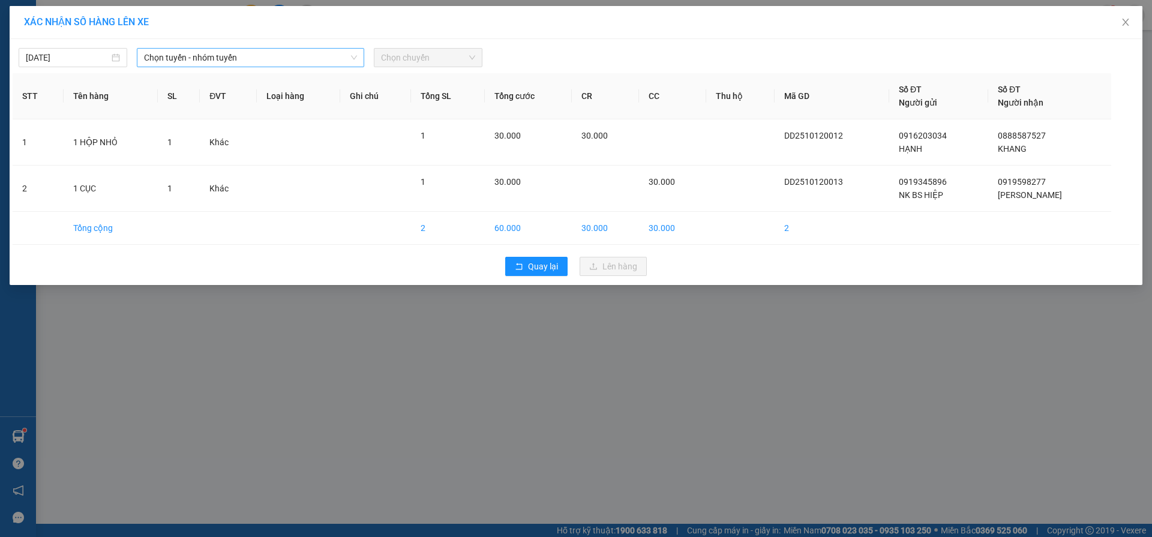
click at [314, 55] on span "Chọn tuyến - nhóm tuyến" at bounding box center [250, 58] width 213 height 18
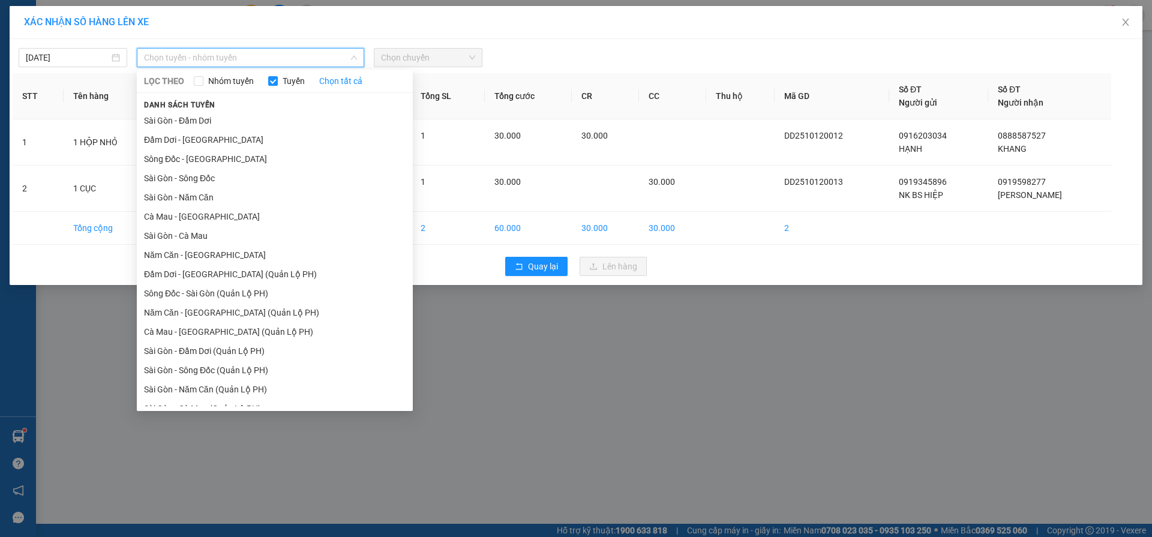
drag, startPoint x: 241, startPoint y: 121, endPoint x: 306, endPoint y: 109, distance: 66.4
click at [247, 120] on li "Sài Gòn - Đầm Dơi" at bounding box center [275, 120] width 276 height 19
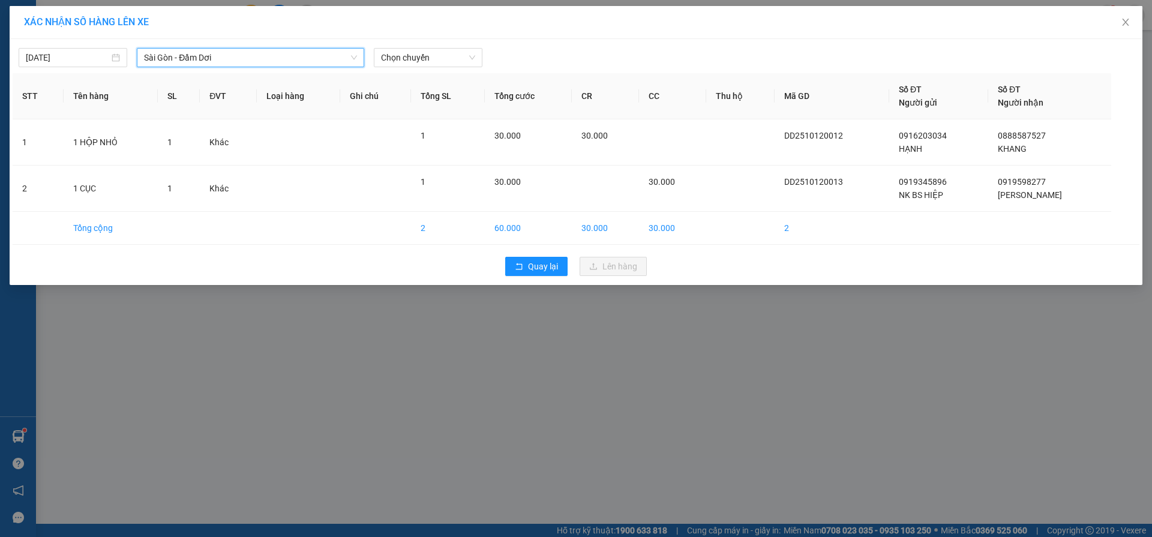
click at [293, 56] on span "Sài Gòn - Đầm Dơi" at bounding box center [250, 58] width 213 height 18
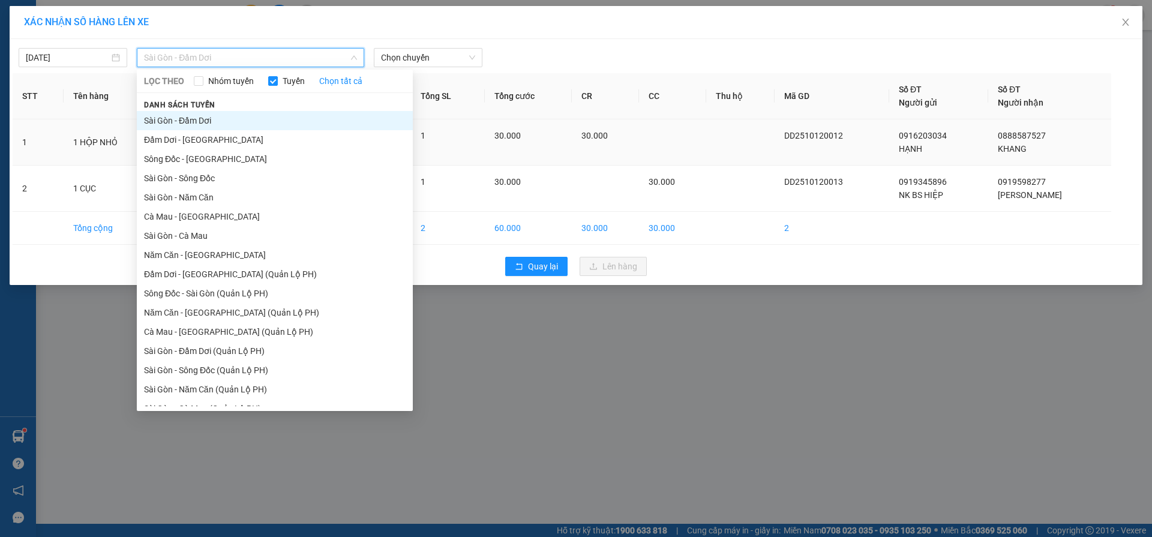
drag, startPoint x: 199, startPoint y: 144, endPoint x: 215, endPoint y: 143, distance: 16.2
click at [199, 145] on li "Đầm Dơi - [GEOGRAPHIC_DATA]" at bounding box center [275, 139] width 276 height 19
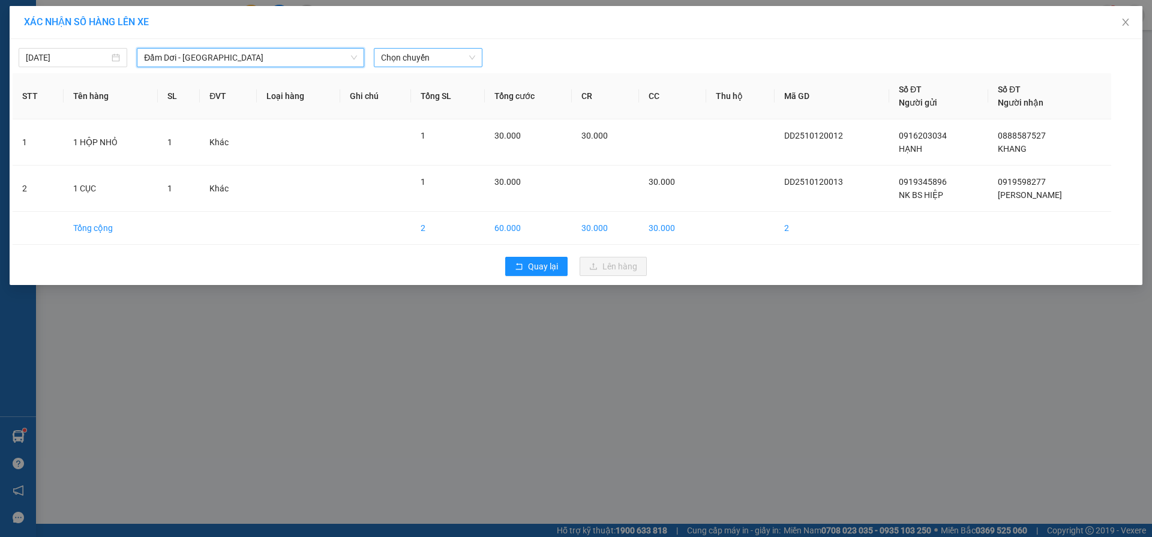
click at [416, 52] on span "Chọn chuyến" at bounding box center [428, 58] width 94 height 18
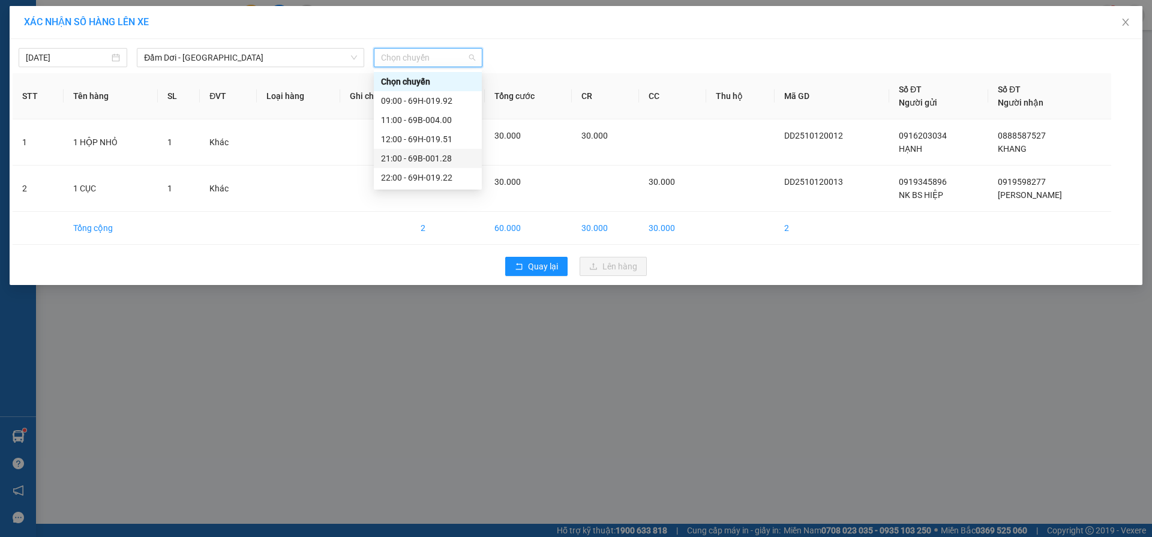
click at [425, 154] on div "21:00 - 69B-001.28" at bounding box center [428, 158] width 94 height 13
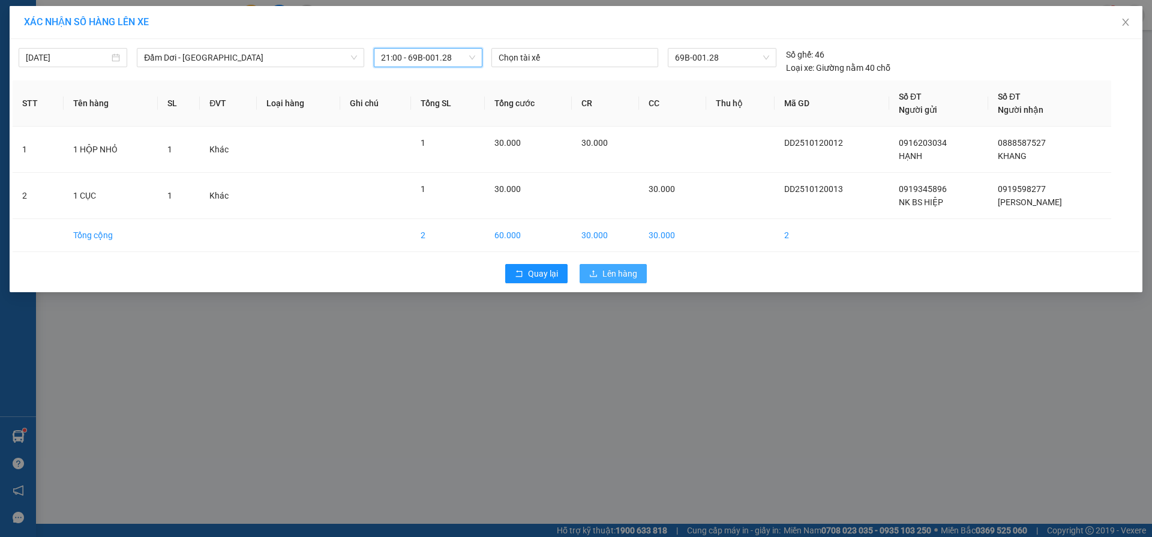
click at [625, 276] on span "Lên hàng" at bounding box center [619, 273] width 35 height 13
